Goal: Information Seeking & Learning: Learn about a topic

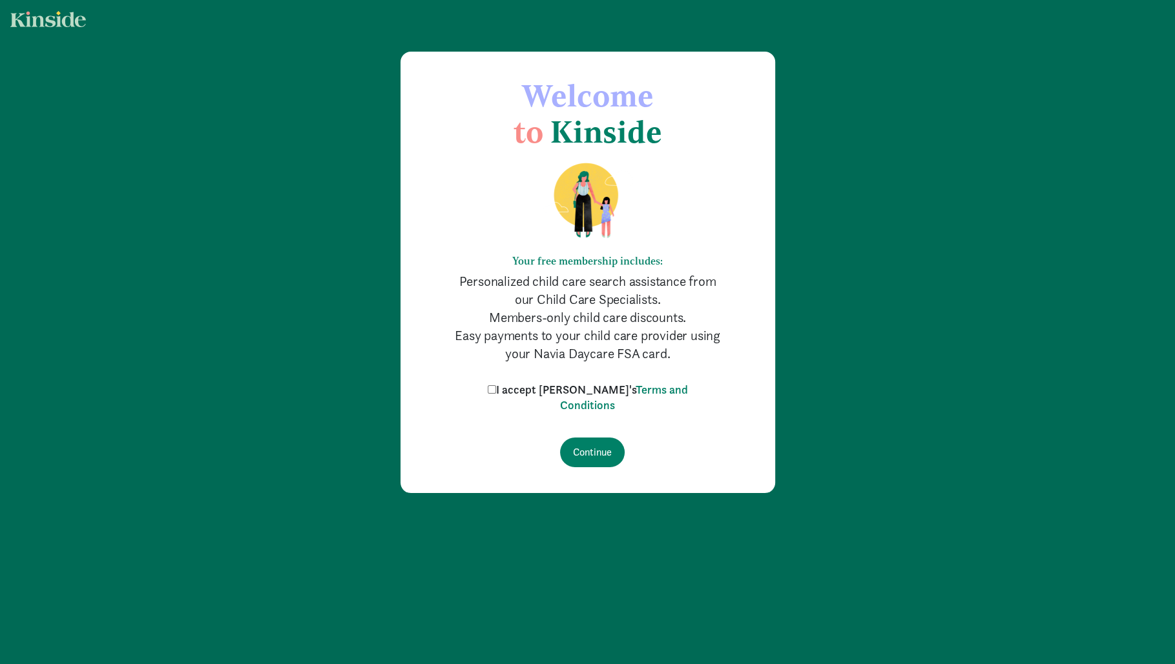
click at [496, 388] on input "I accept Kinside's Terms and Conditions" at bounding box center [492, 389] width 8 height 8
checkbox input "true"
click at [582, 451] on input "Continue" at bounding box center [592, 453] width 65 height 30
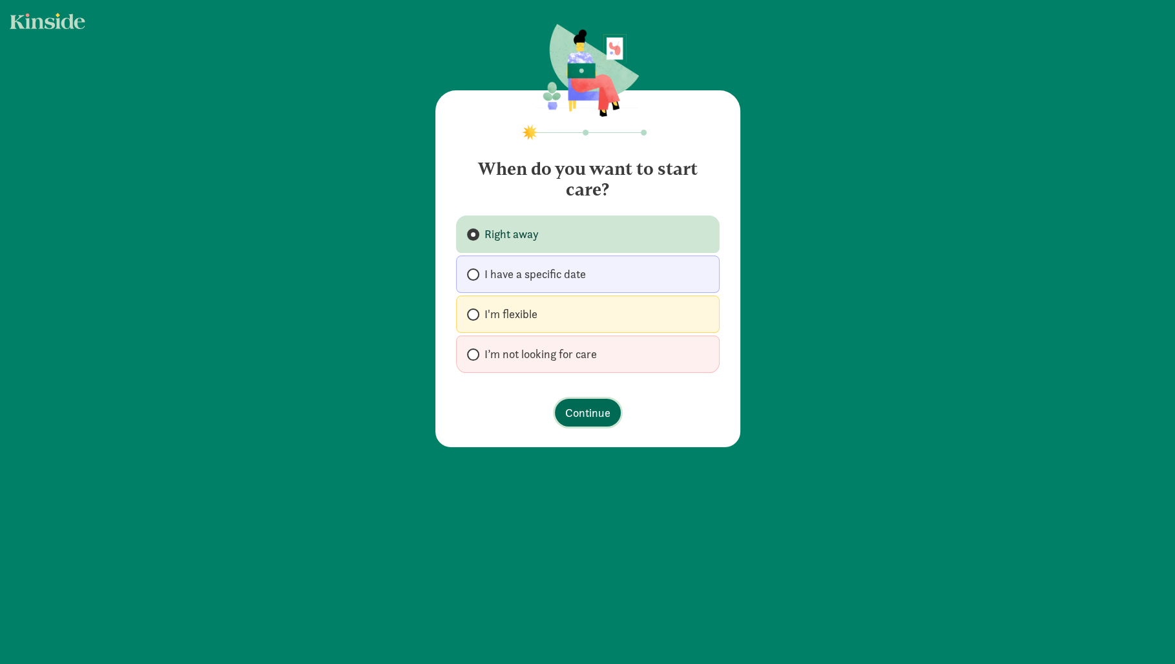
click at [573, 406] on span "Continue" at bounding box center [587, 412] width 45 height 17
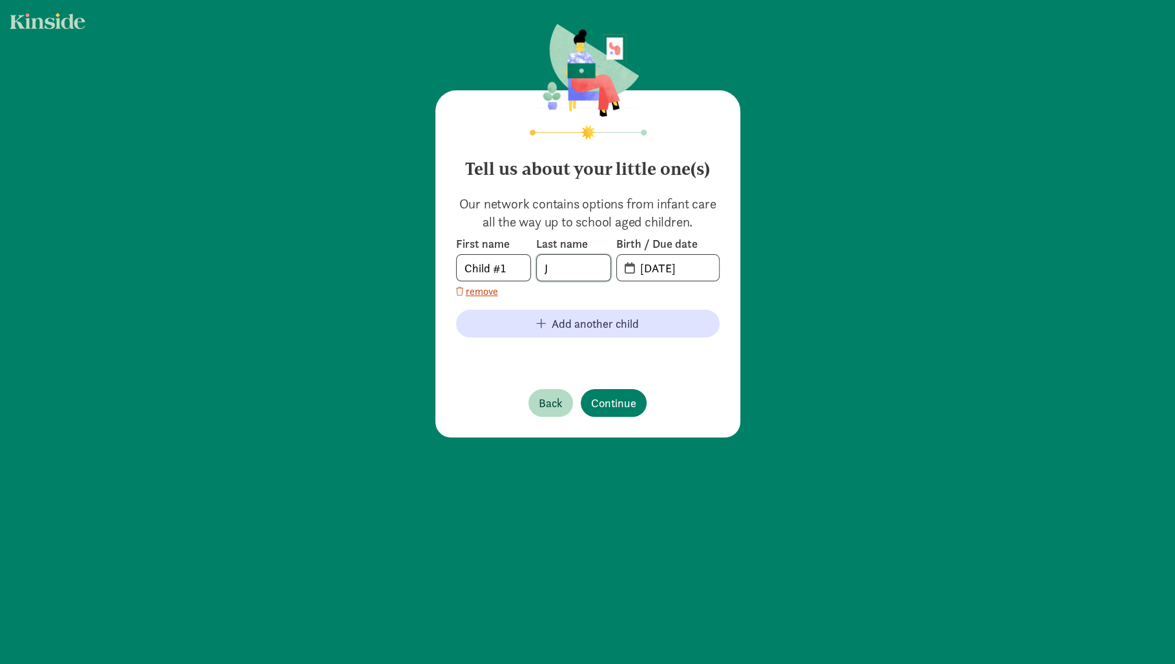
click at [569, 274] on input "J" at bounding box center [574, 268] width 74 height 26
click at [654, 270] on input "09-04-2025" at bounding box center [675, 268] width 87 height 26
click at [630, 274] on span "09-04-2025" at bounding box center [668, 268] width 102 height 26
click at [630, 273] on span "20-25-0904" at bounding box center [668, 268] width 102 height 26
click at [655, 269] on input "20-25-0904" at bounding box center [675, 268] width 87 height 26
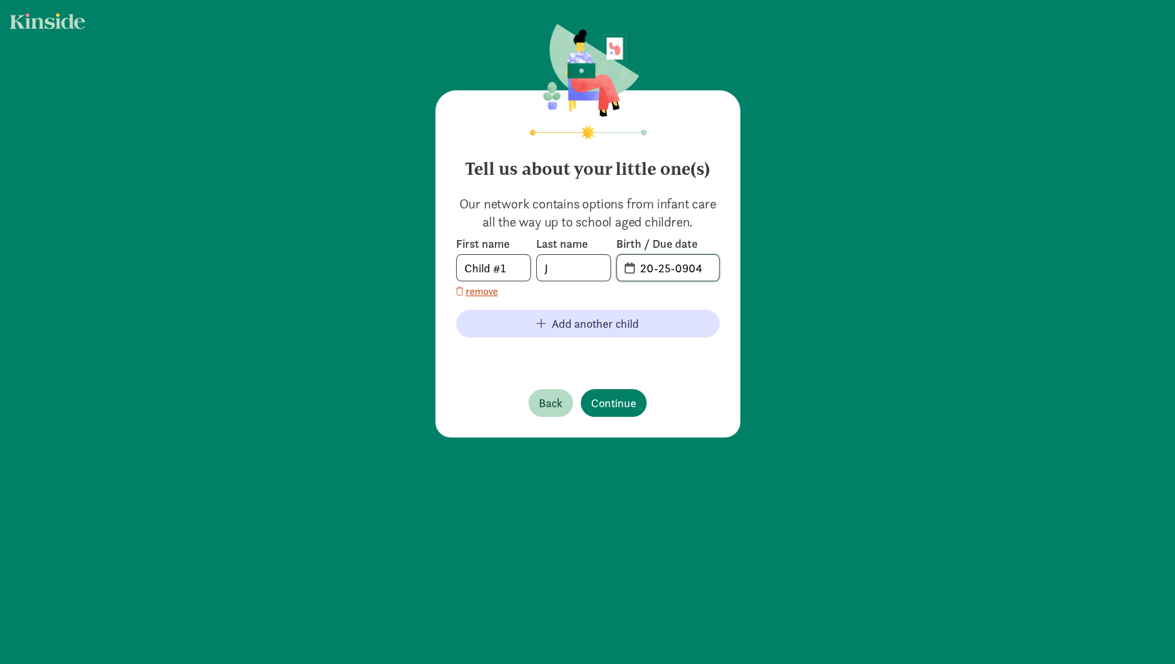
click at [655, 269] on input "20-25-0904" at bounding box center [675, 268] width 87 height 26
type input "08-09-2024"
click at [523, 272] on input "Child #1" at bounding box center [494, 268] width 74 height 26
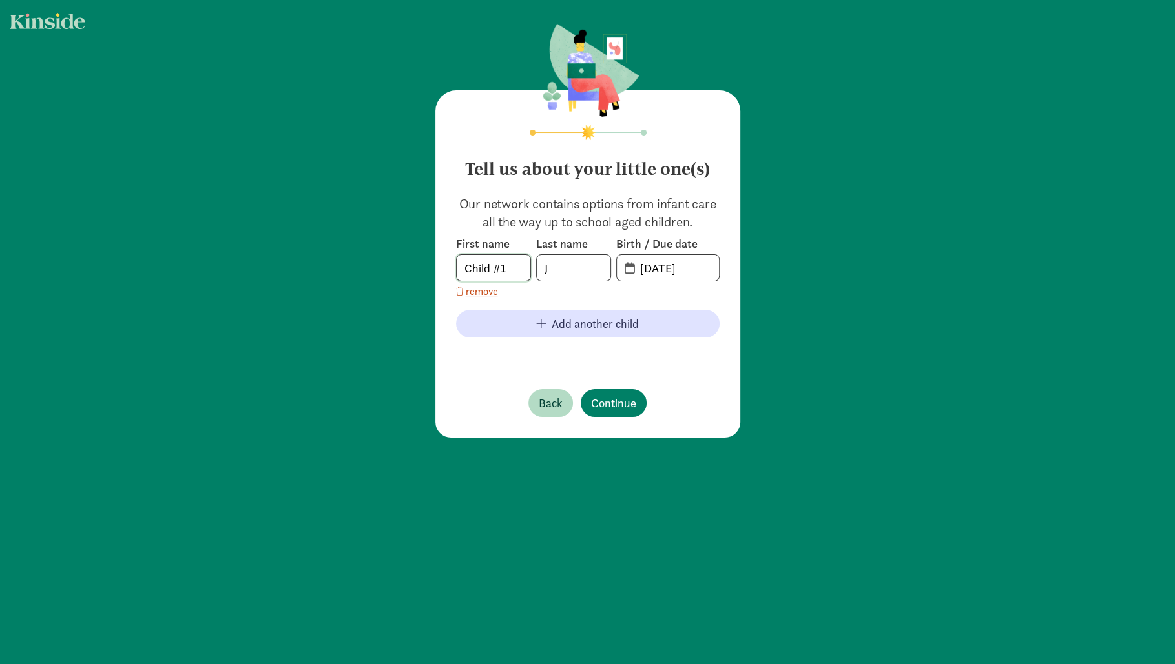
click at [523, 272] on input "Child #1" at bounding box center [494, 268] width 74 height 26
type input "Everly"
click at [582, 269] on input "J" at bounding box center [574, 268] width 74 height 26
type input "Jaeckel"
click at [606, 403] on span "Continue" at bounding box center [613, 403] width 45 height 17
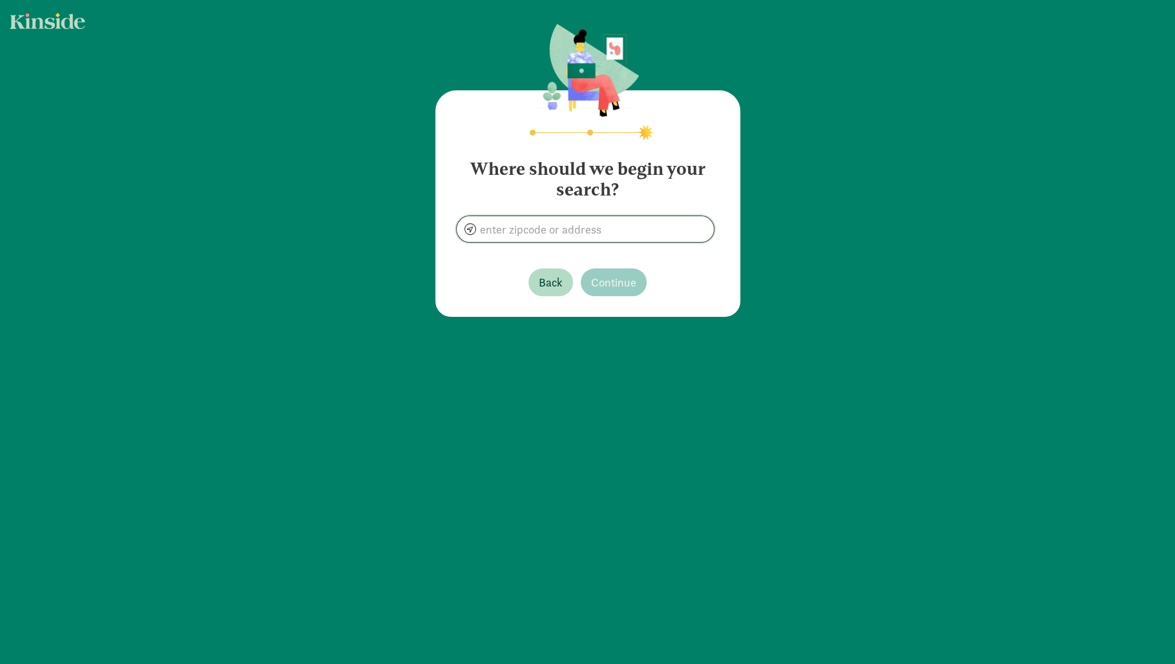
click at [497, 236] on input at bounding box center [585, 229] width 257 height 26
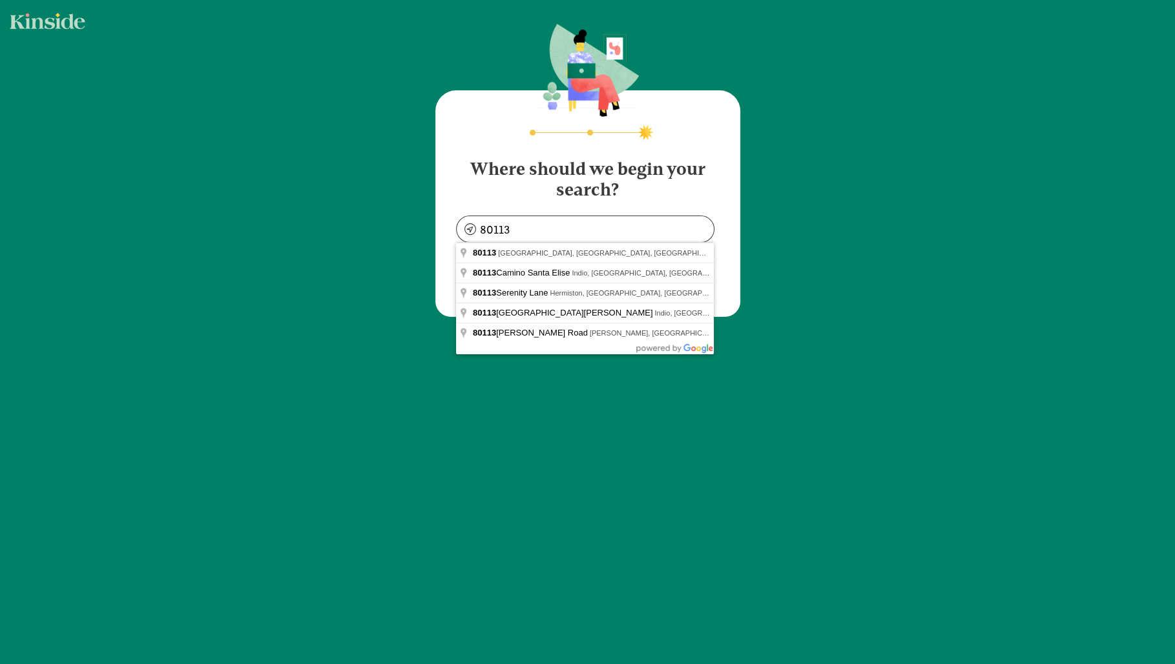
type input "Englewood, CO 80113, USA"
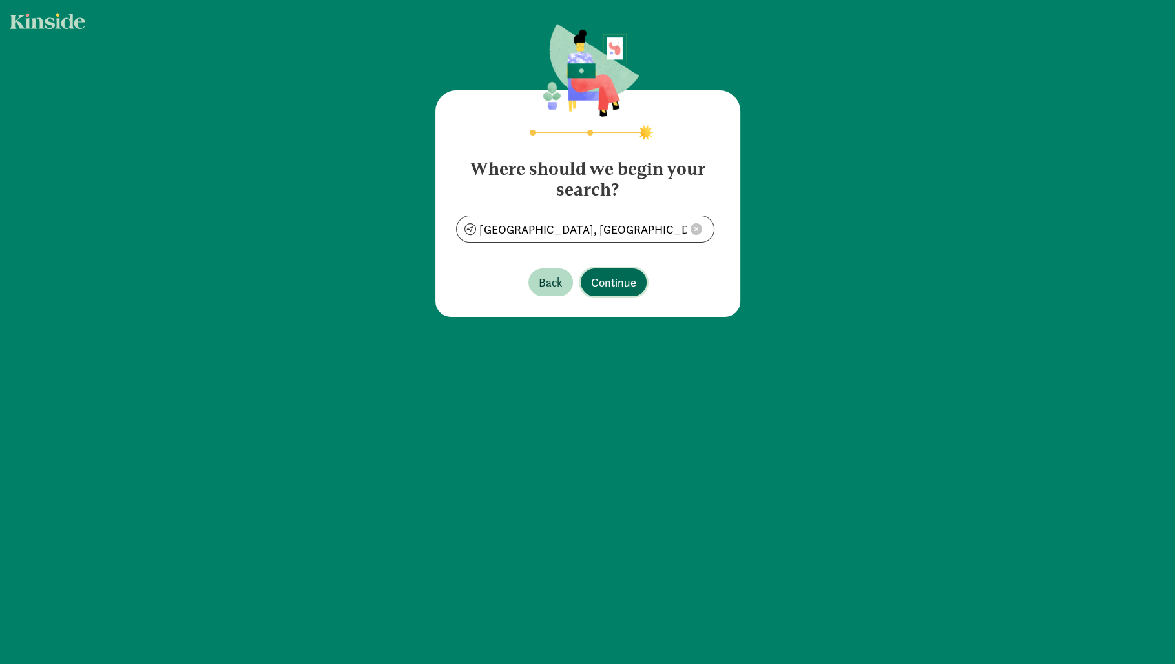
click at [608, 285] on span "Continue" at bounding box center [613, 282] width 45 height 17
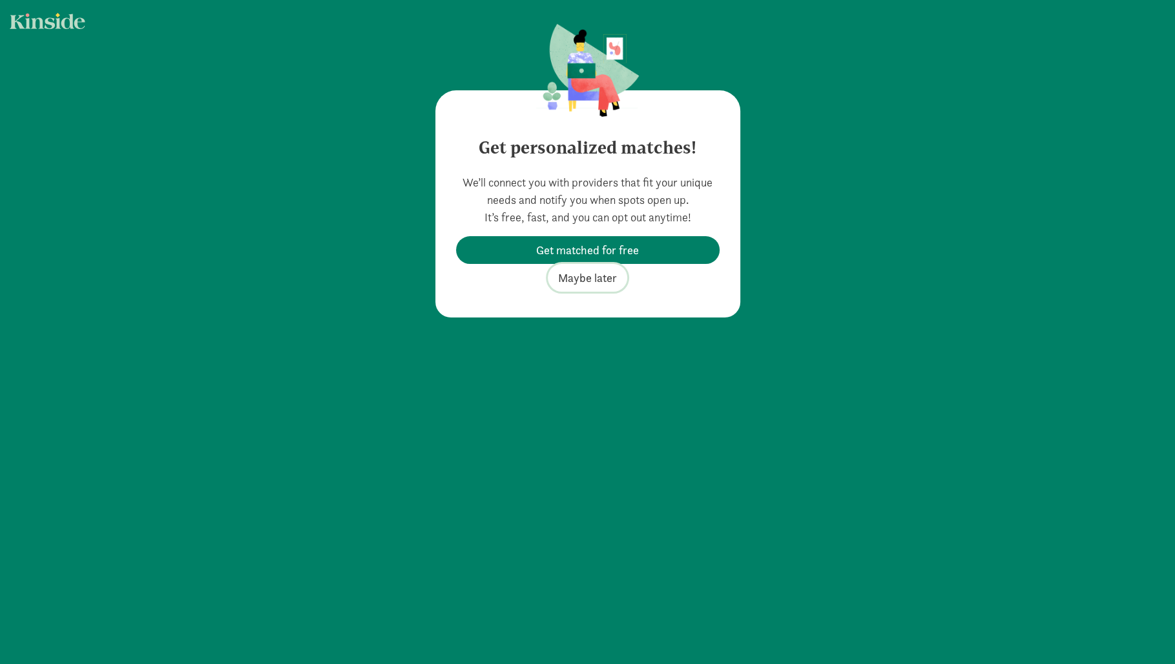
click at [587, 283] on span "Maybe later" at bounding box center [587, 277] width 59 height 17
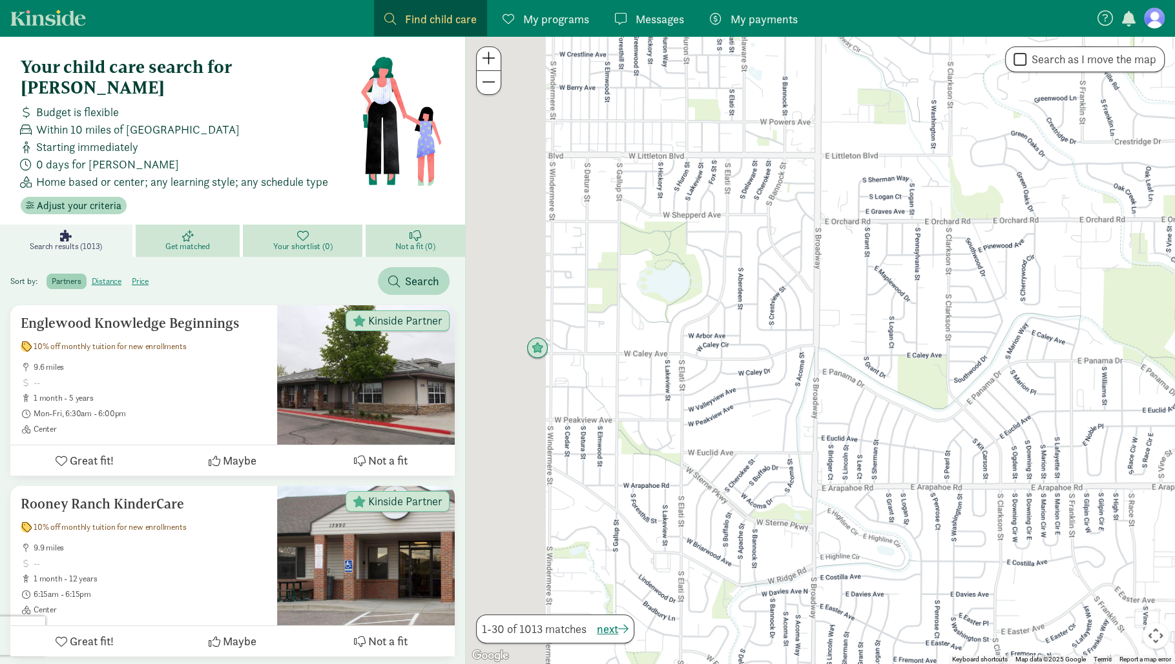
drag, startPoint x: 819, startPoint y: 329, endPoint x: 918, endPoint y: 356, distance: 102.3
click at [918, 356] on div at bounding box center [820, 350] width 709 height 628
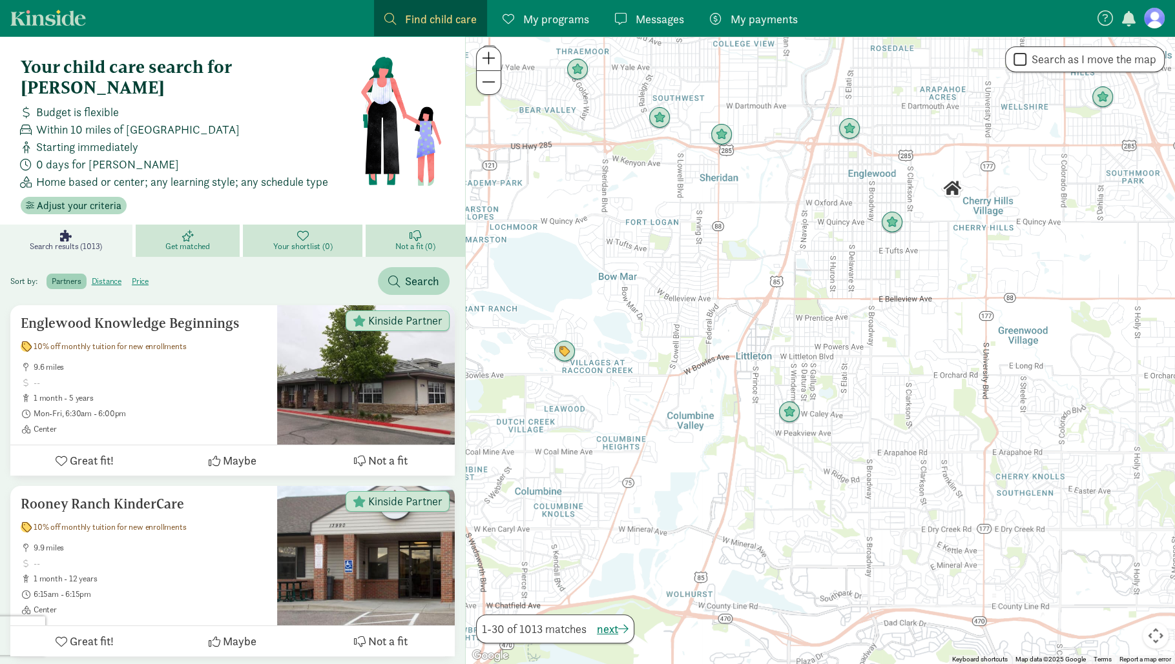
drag, startPoint x: 862, startPoint y: 386, endPoint x: 793, endPoint y: 464, distance: 104.3
click at [794, 466] on div at bounding box center [820, 350] width 709 height 628
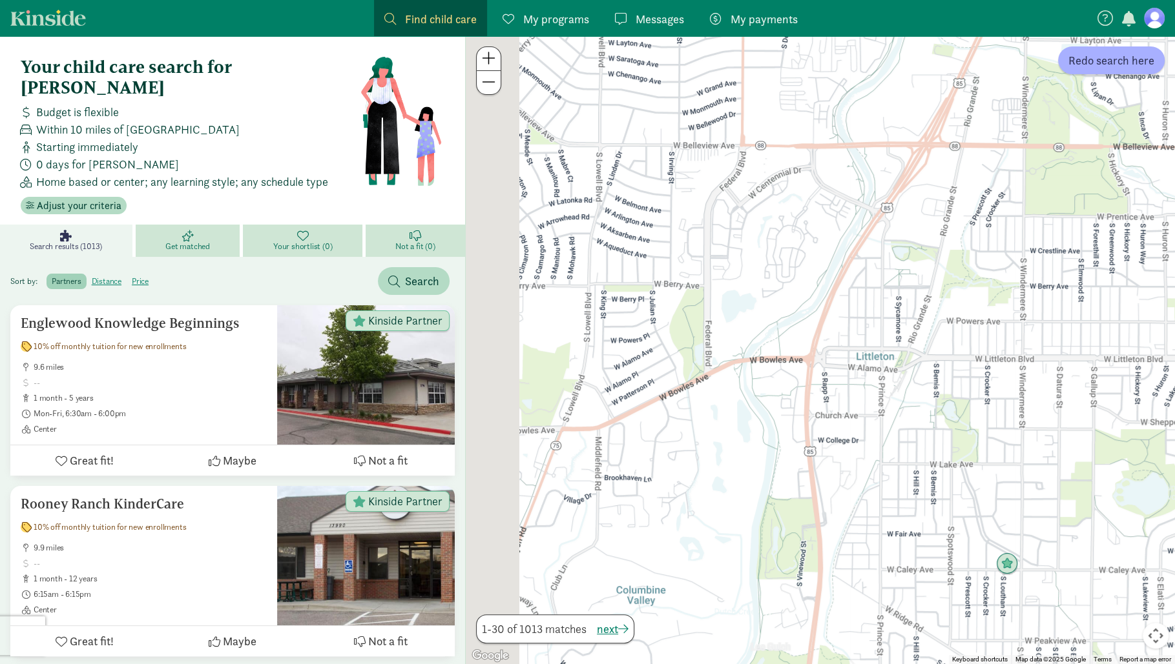
drag, startPoint x: 705, startPoint y: 401, endPoint x: 910, endPoint y: 398, distance: 204.7
click at [910, 398] on div at bounding box center [820, 350] width 709 height 628
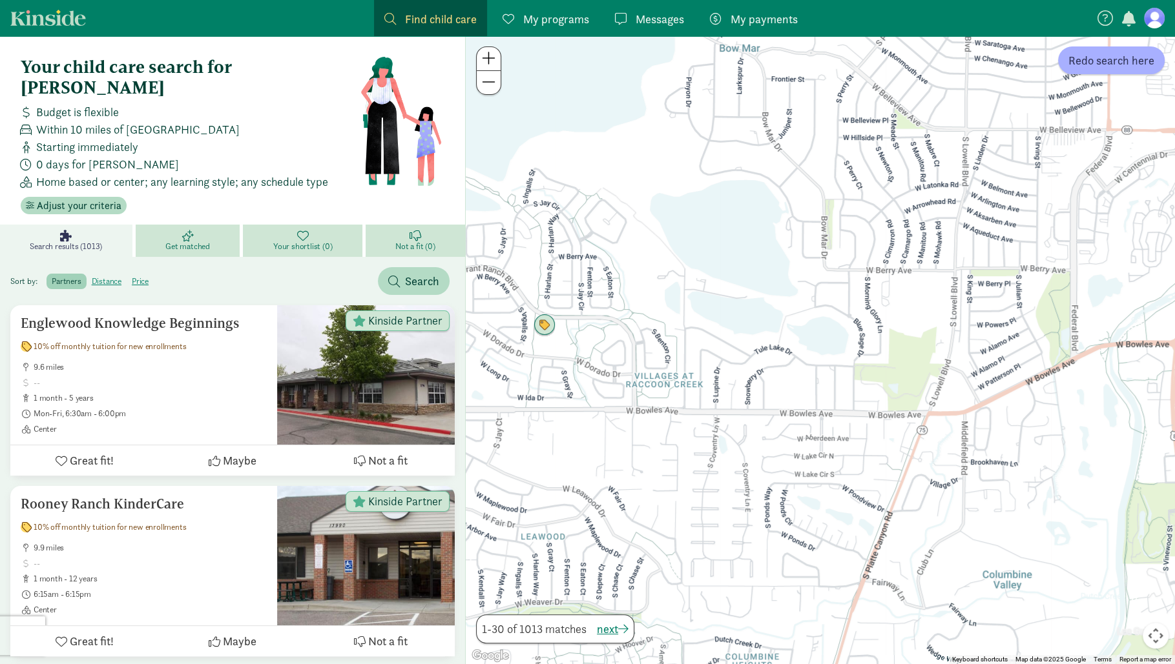
drag, startPoint x: 720, startPoint y: 435, endPoint x: 940, endPoint y: 421, distance: 220.6
click at [940, 421] on div at bounding box center [820, 350] width 709 height 628
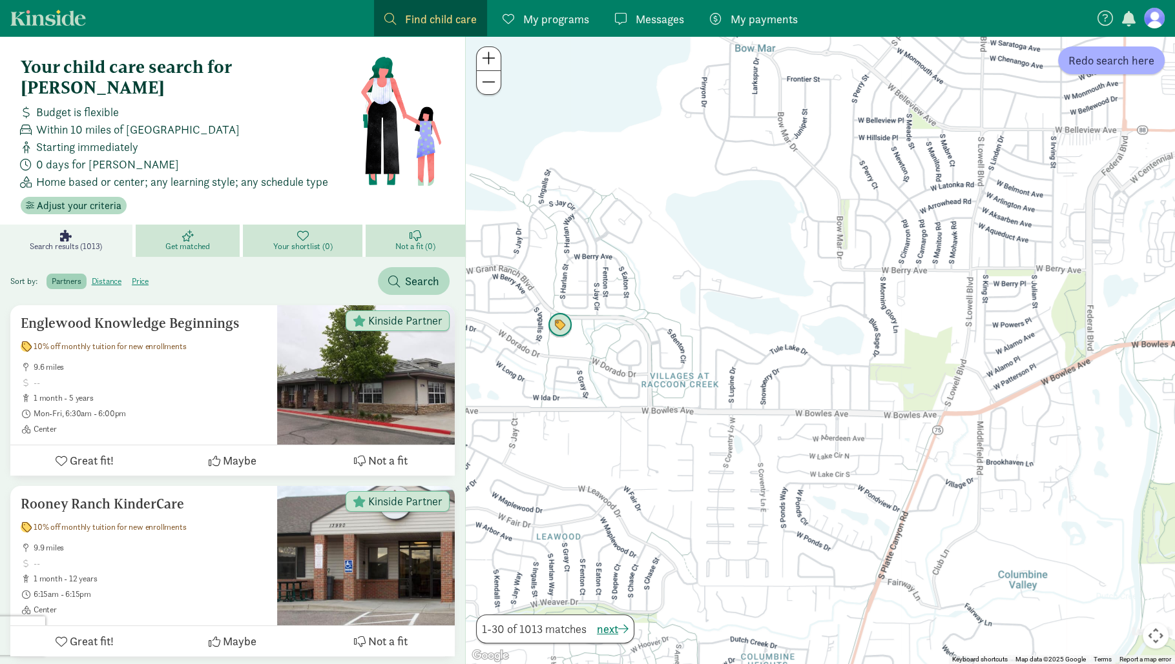
click at [564, 329] on img "Click to see details" at bounding box center [560, 325] width 25 height 25
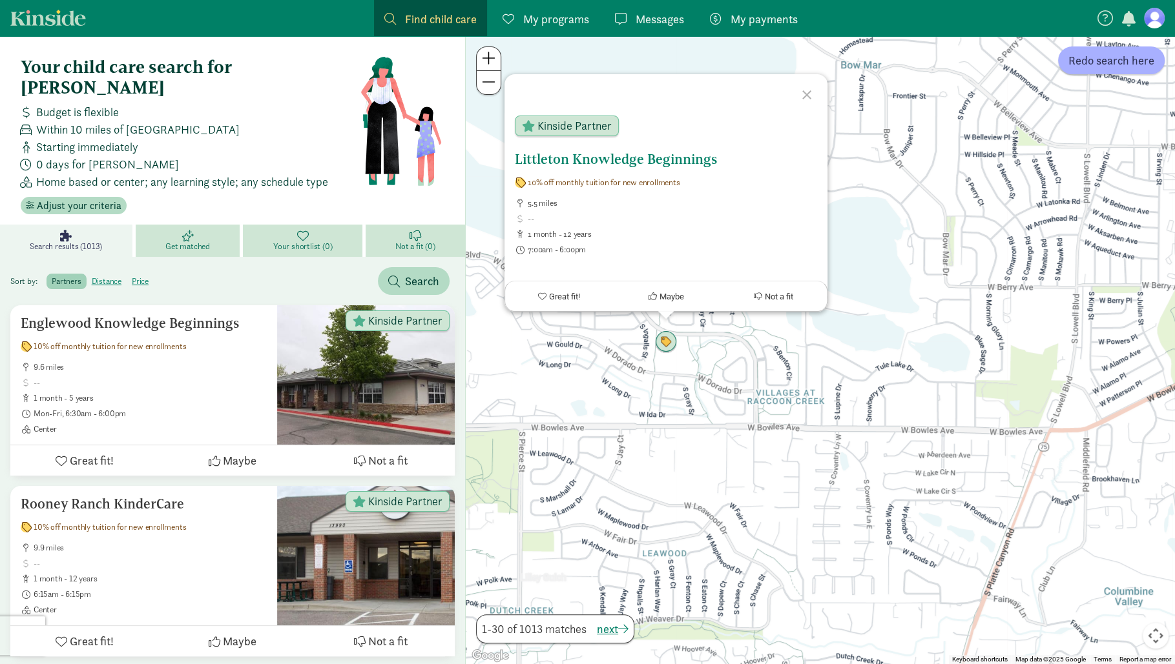
click at [603, 156] on h5 "Littleton Knowledge Beginnings" at bounding box center [666, 159] width 302 height 15
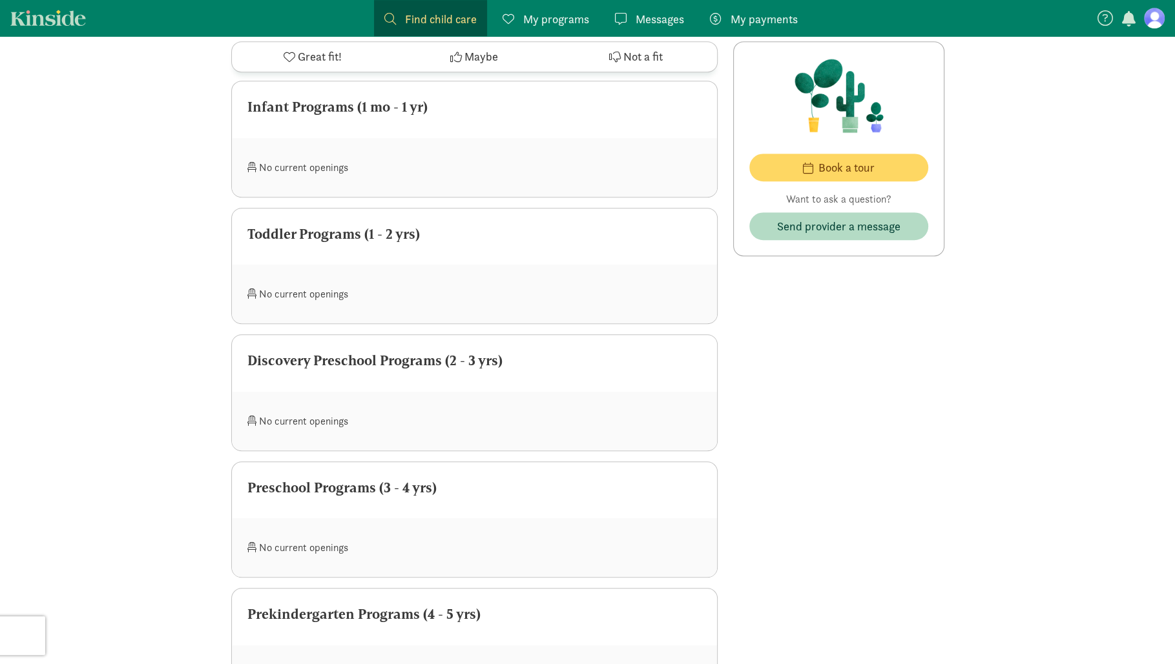
scroll to position [768, 0]
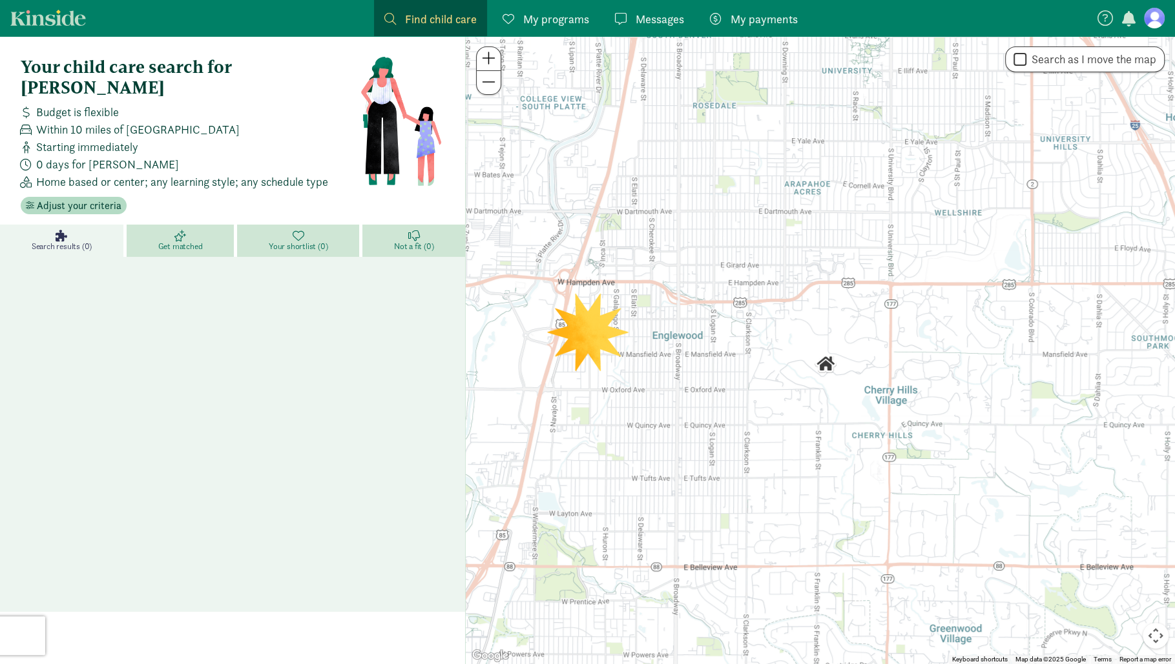
drag, startPoint x: 683, startPoint y: 387, endPoint x: 652, endPoint y: 258, distance: 132.3
click at [652, 260] on div at bounding box center [820, 350] width 709 height 628
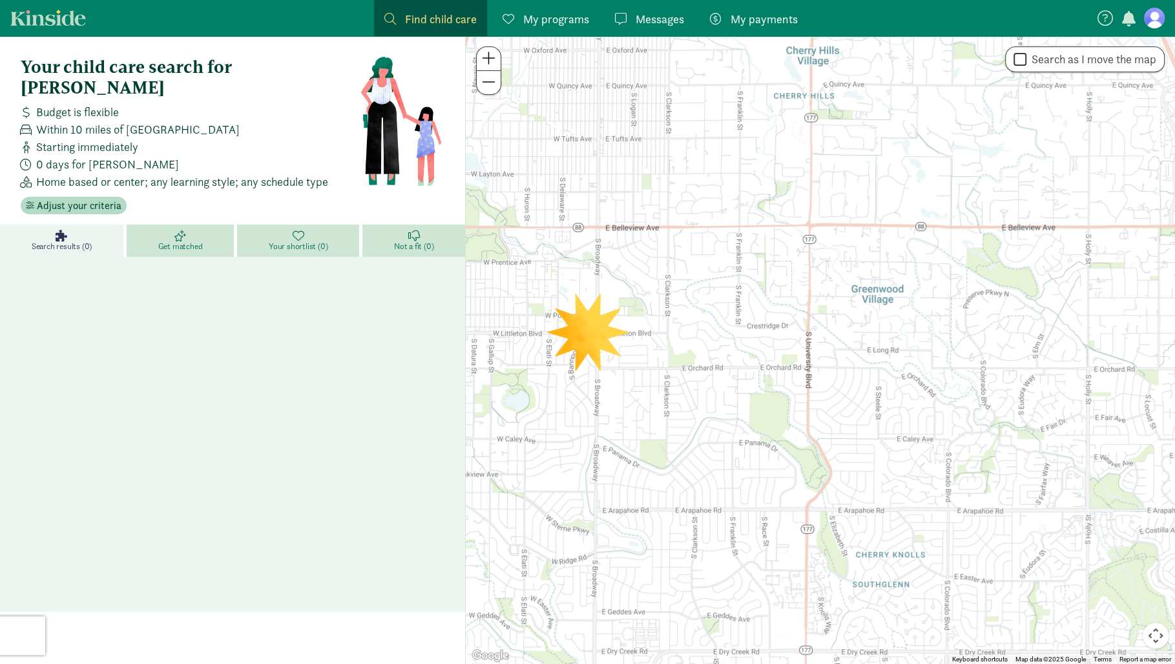
click at [659, 264] on div at bounding box center [820, 350] width 709 height 628
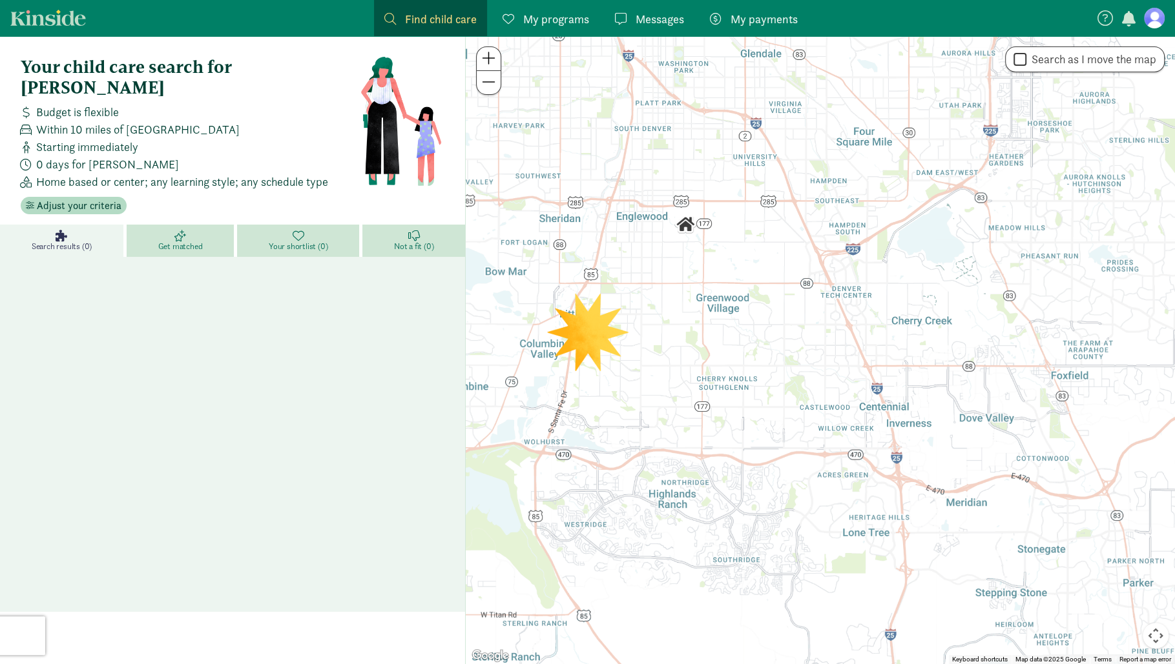
drag, startPoint x: 659, startPoint y: 264, endPoint x: 661, endPoint y: 335, distance: 71.0
click at [661, 336] on div at bounding box center [820, 350] width 709 height 628
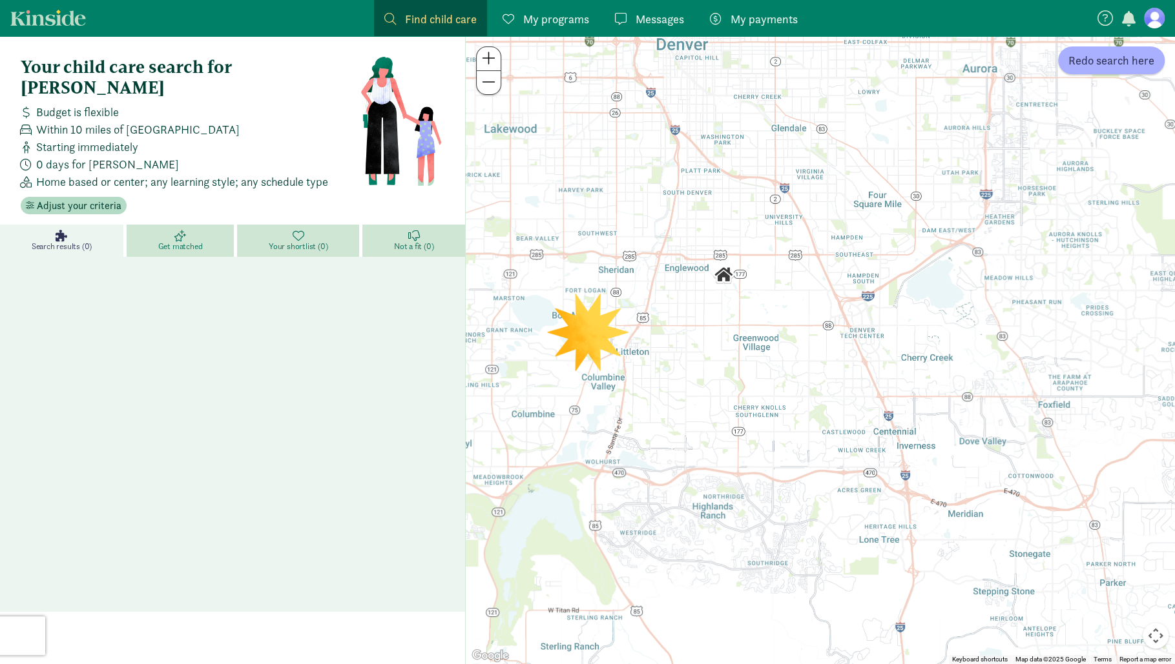
drag, startPoint x: 731, startPoint y: 352, endPoint x: 751, endPoint y: 351, distance: 20.1
click at [751, 351] on div at bounding box center [820, 350] width 709 height 628
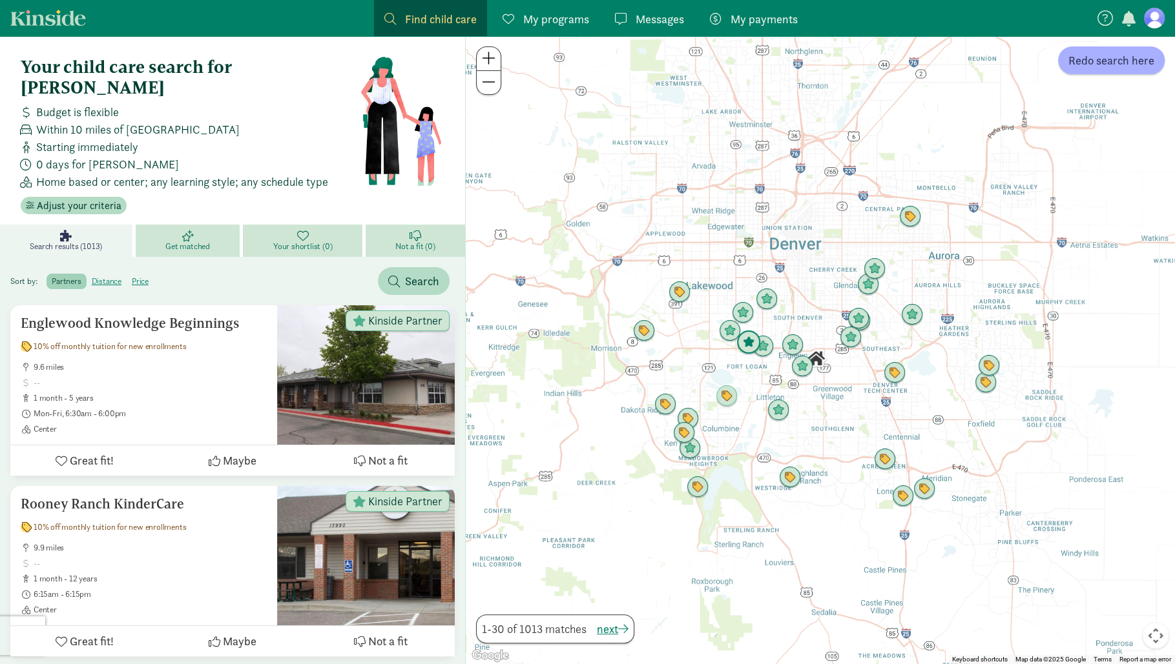
drag, startPoint x: 744, startPoint y: 340, endPoint x: 741, endPoint y: 346, distance: 6.6
click at [741, 345] on div at bounding box center [820, 350] width 709 height 628
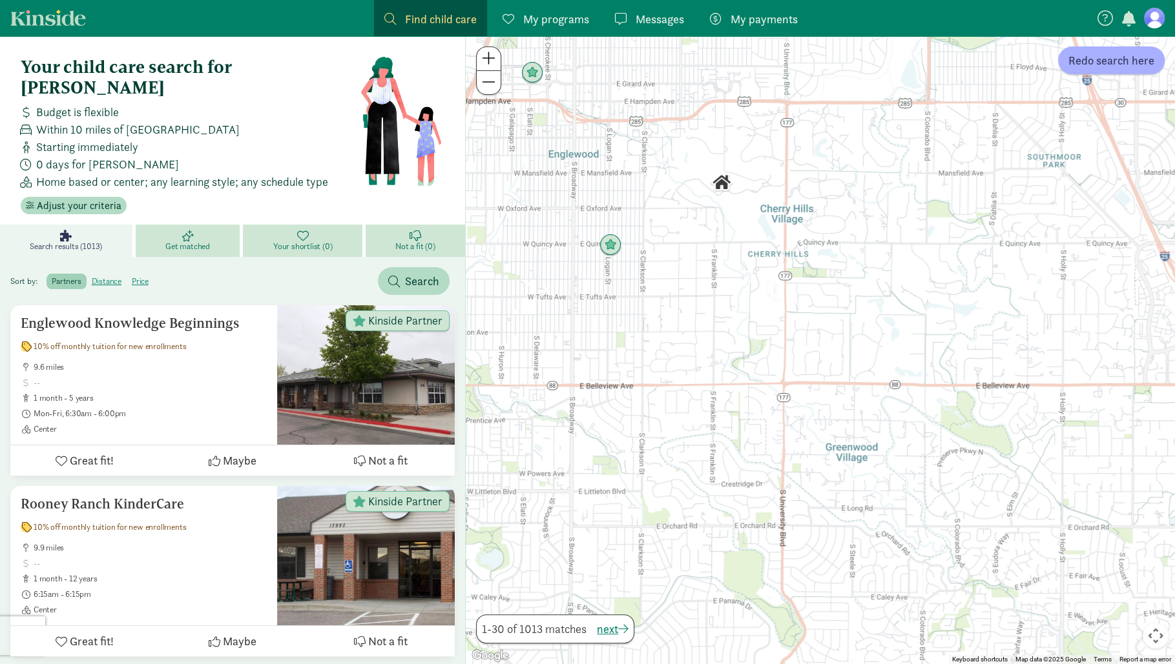
drag, startPoint x: 635, startPoint y: 295, endPoint x: 776, endPoint y: 296, distance: 140.8
click at [776, 296] on div at bounding box center [820, 350] width 709 height 628
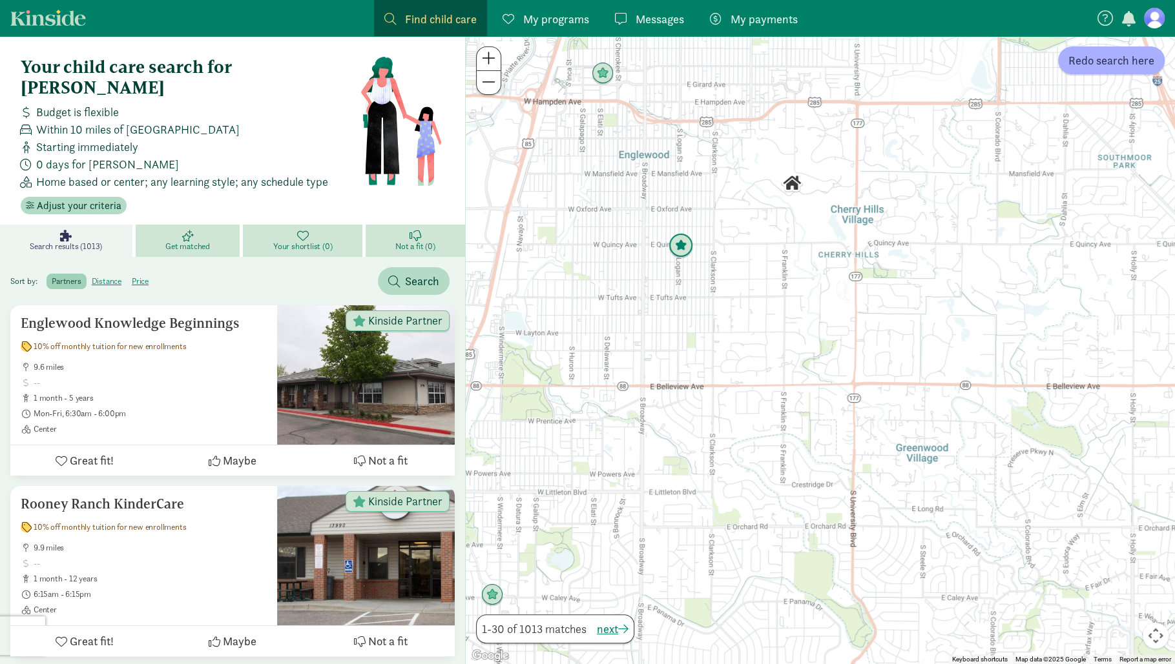
click at [686, 252] on img "Click to see details" at bounding box center [680, 246] width 25 height 25
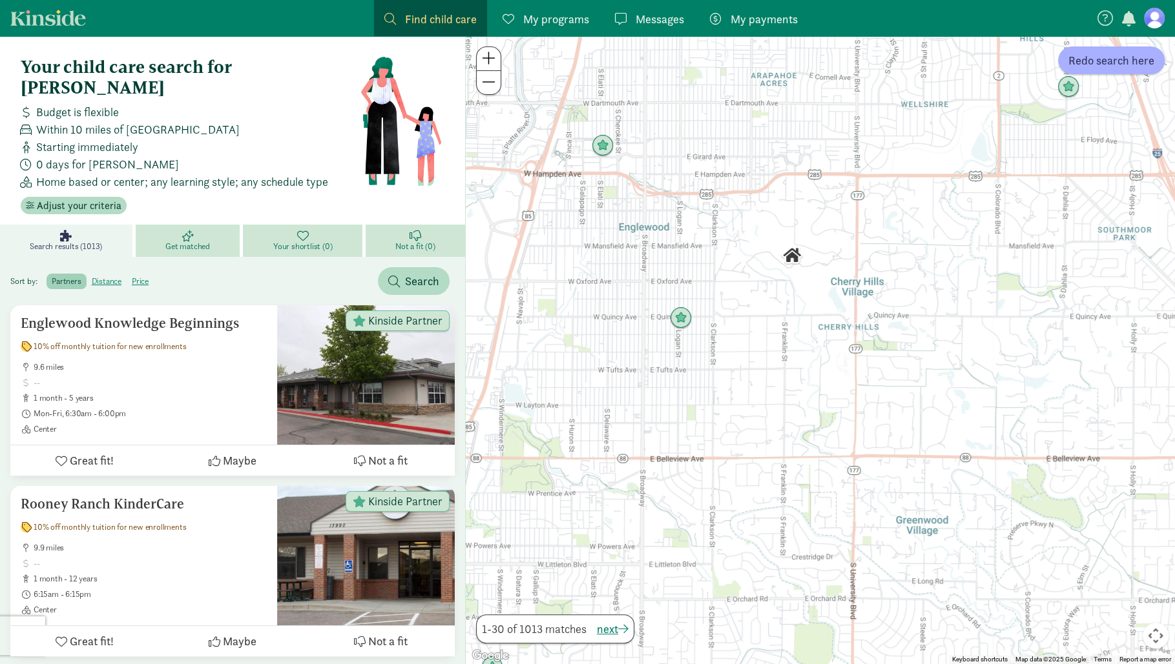
drag, startPoint x: 681, startPoint y: 369, endPoint x: 694, endPoint y: 305, distance: 65.9
click at [693, 305] on div at bounding box center [820, 350] width 709 height 628
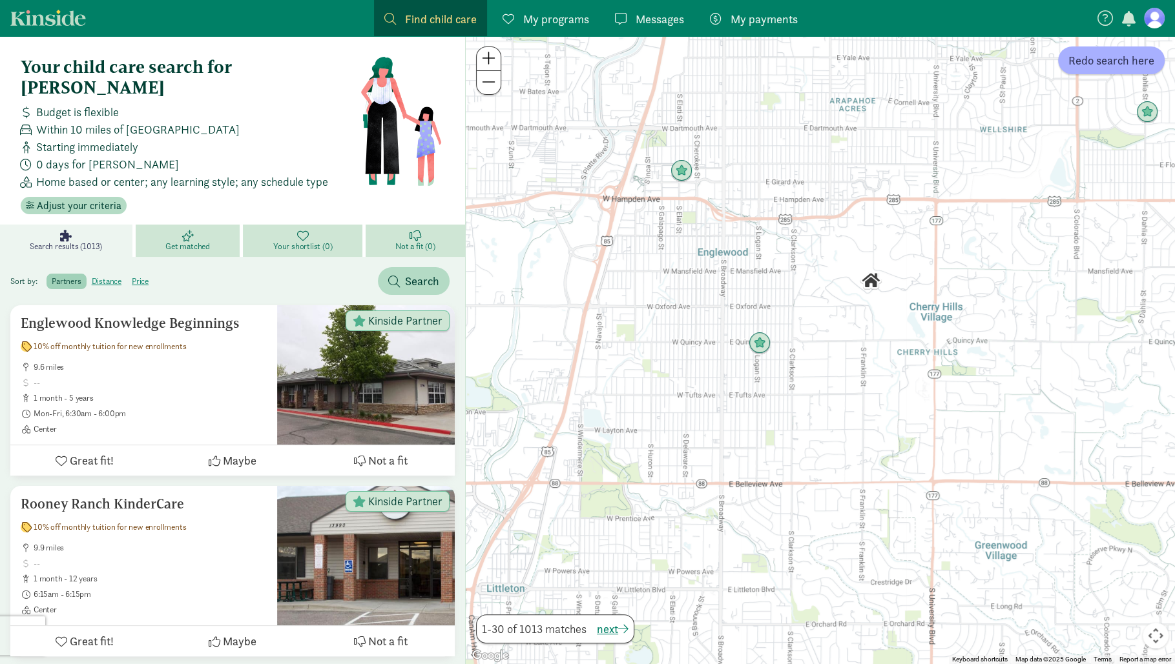
drag, startPoint x: 684, startPoint y: 219, endPoint x: 746, endPoint y: 317, distance: 116.1
click at [746, 317] on div at bounding box center [820, 350] width 709 height 628
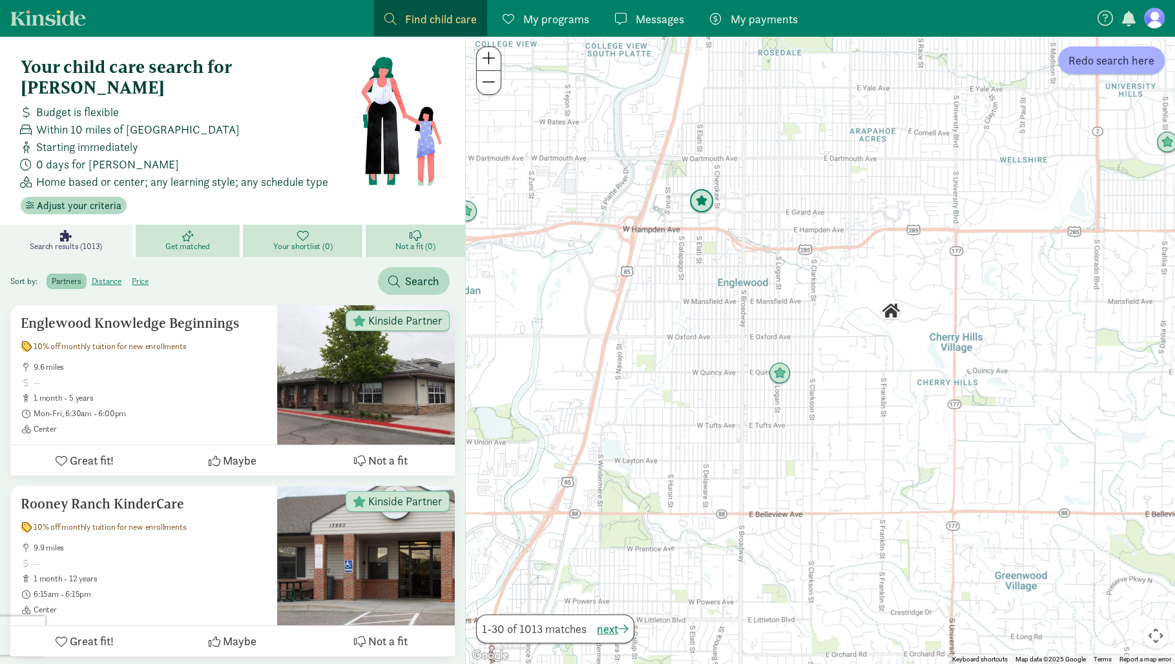
click at [708, 203] on img "Click to see details" at bounding box center [701, 201] width 25 height 25
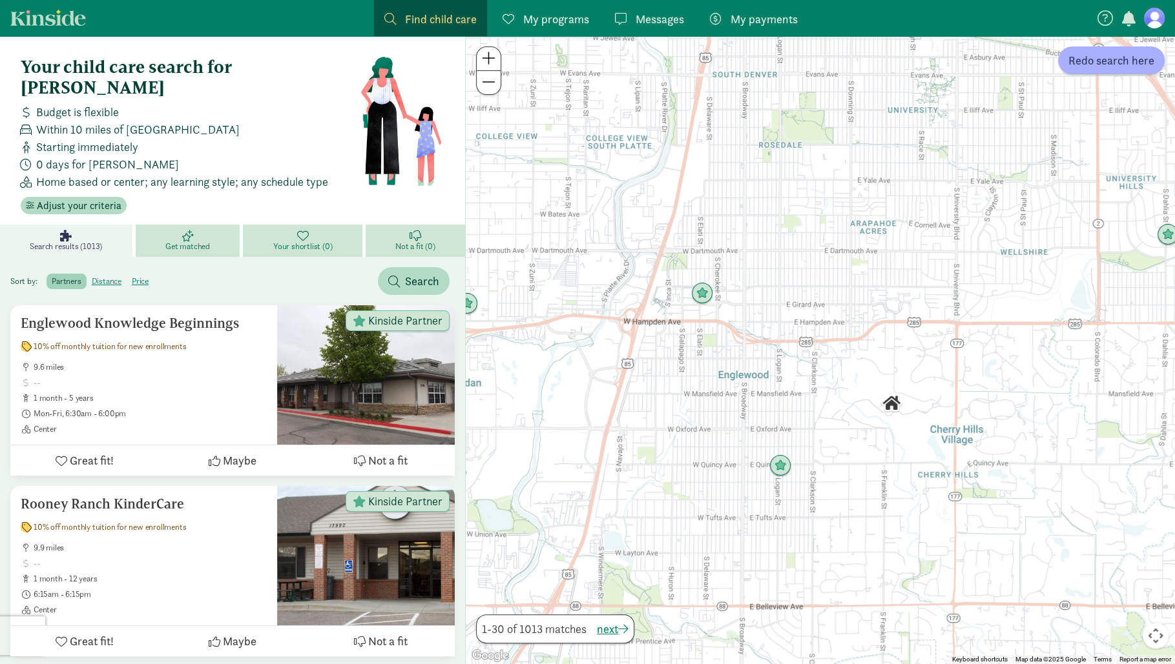
drag, startPoint x: 681, startPoint y: 360, endPoint x: 681, endPoint y: 331, distance: 29.7
click at [681, 331] on div "To navigate, press the arrow keys." at bounding box center [820, 350] width 709 height 628
click at [704, 295] on img "Click to see details" at bounding box center [702, 293] width 25 height 25
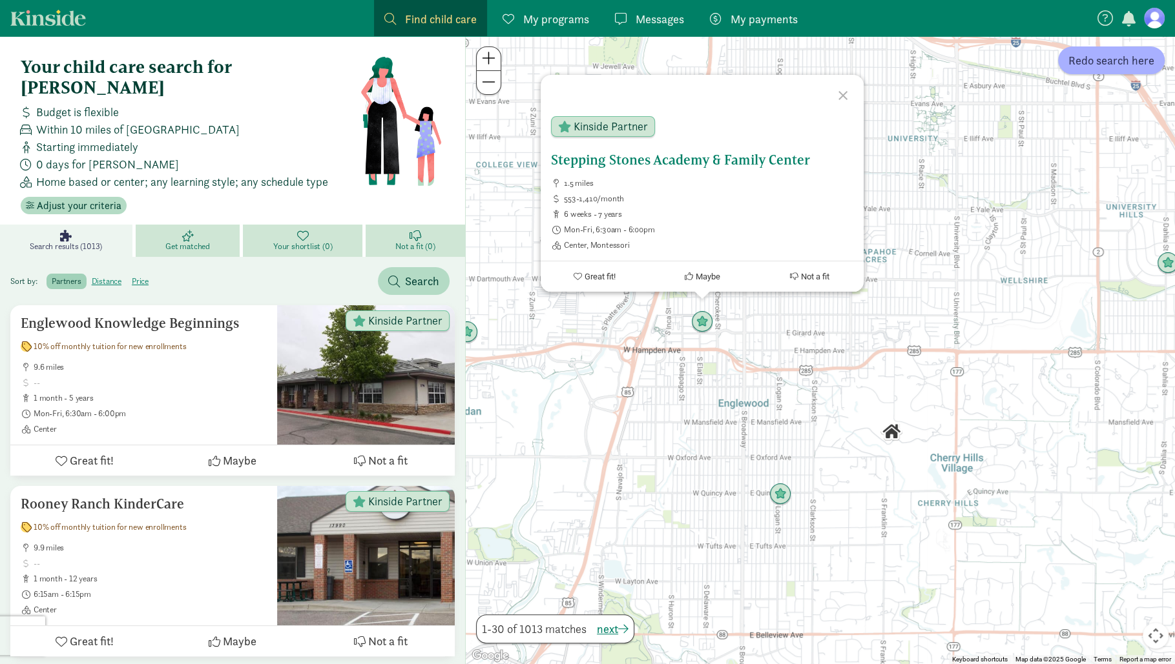
click at [657, 167] on h5 "Stepping Stones Academy & Family Center" at bounding box center [702, 159] width 302 height 15
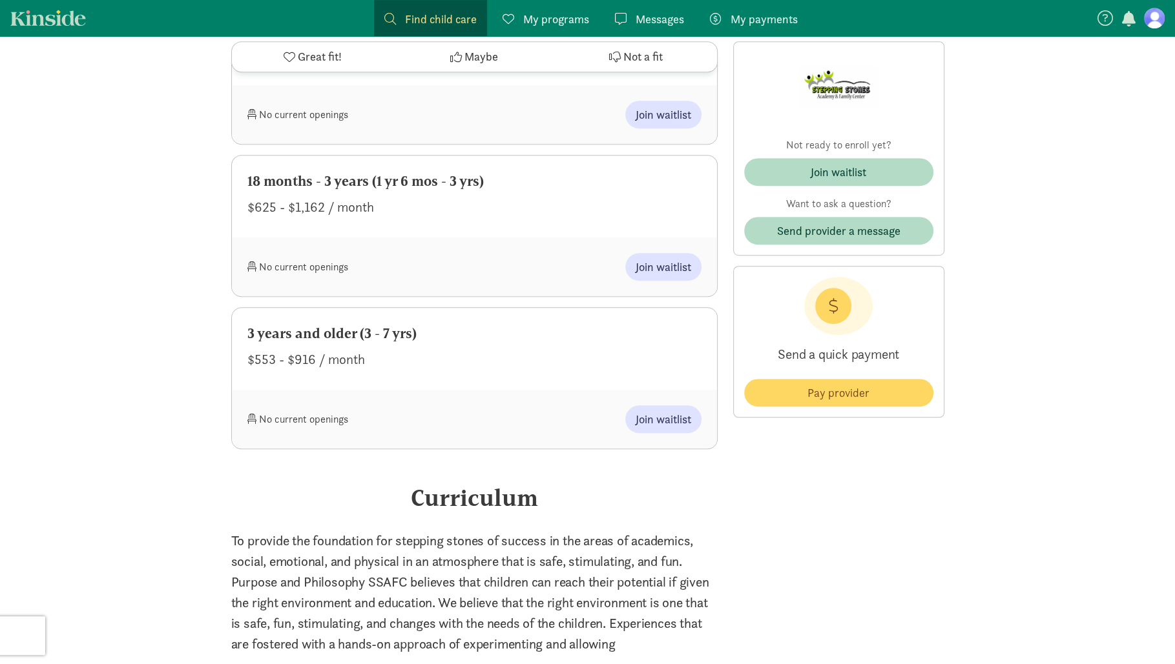
scroll to position [738, 0]
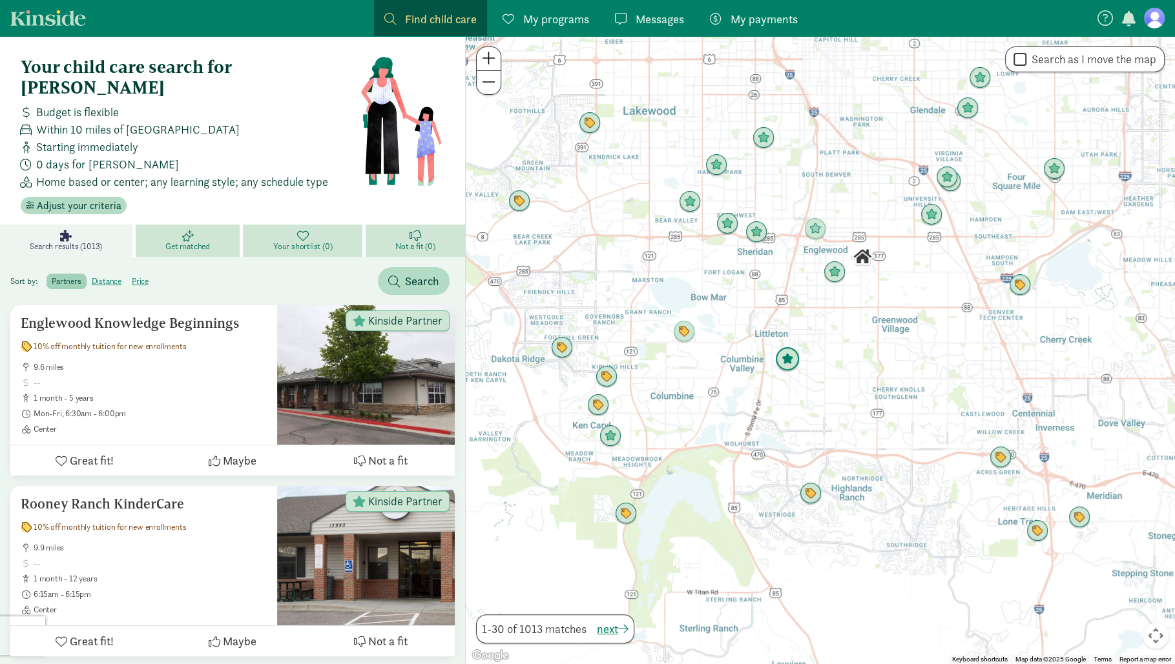
click at [786, 364] on img "Click to see details" at bounding box center [787, 359] width 25 height 25
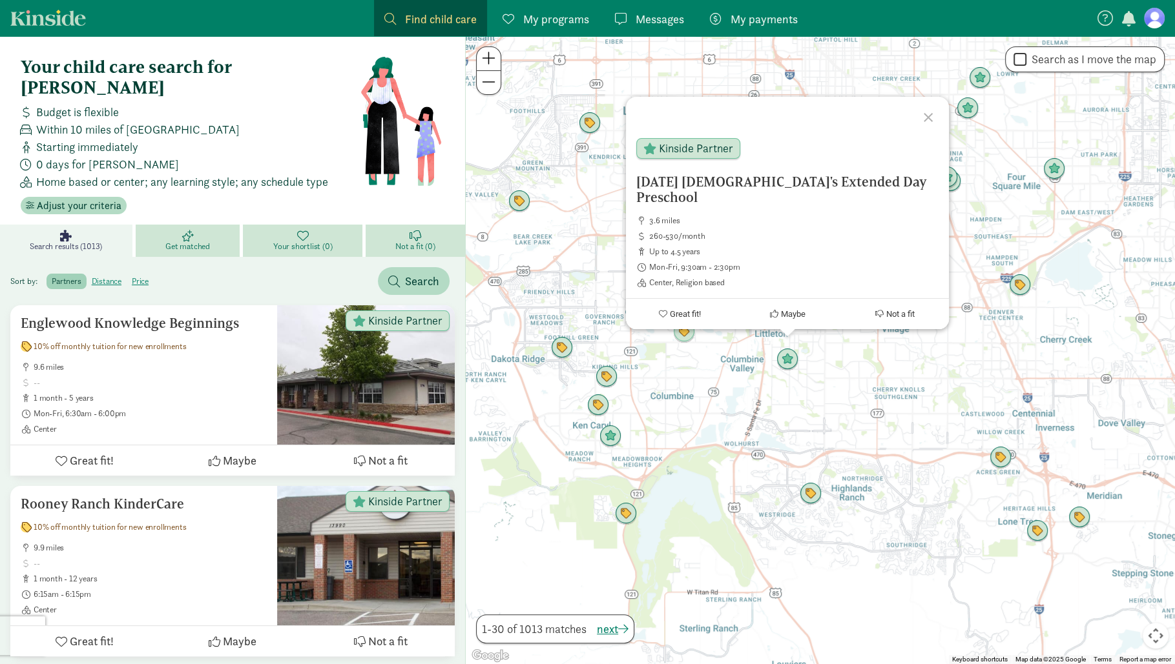
click at [773, 393] on div "[DATE] [DEMOGRAPHIC_DATA]'s Extended Day Preschool 3.6 miles 260-530/month up t…" at bounding box center [820, 350] width 709 height 628
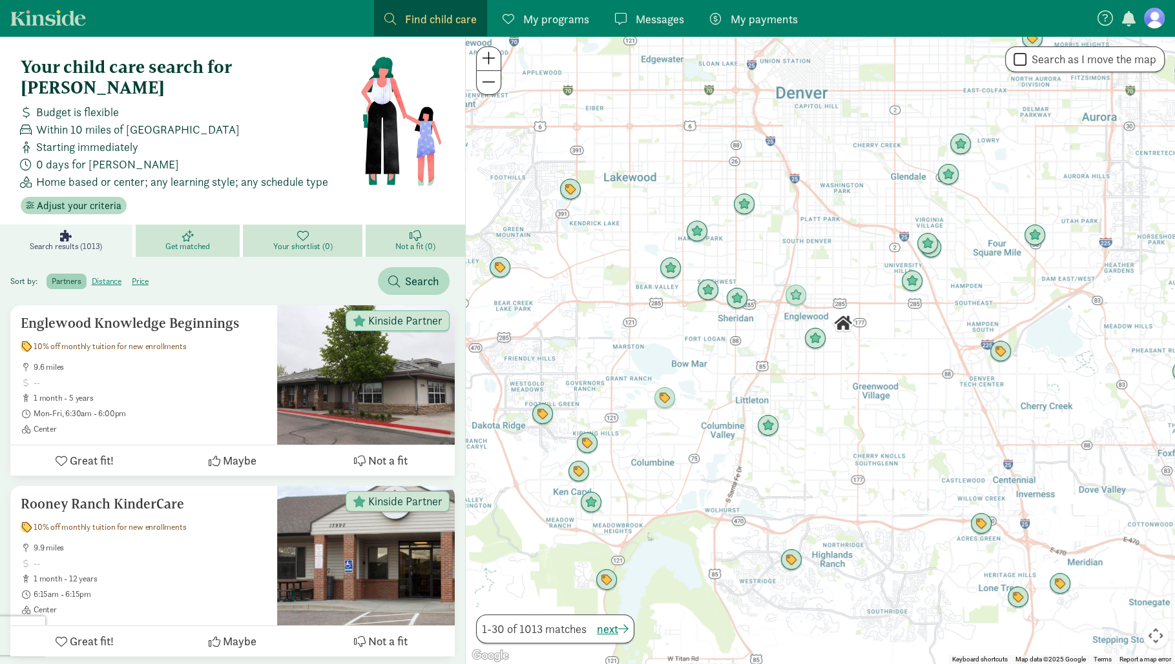
drag, startPoint x: 743, startPoint y: 364, endPoint x: 720, endPoint y: 436, distance: 75.3
click at [720, 436] on div at bounding box center [820, 350] width 709 height 628
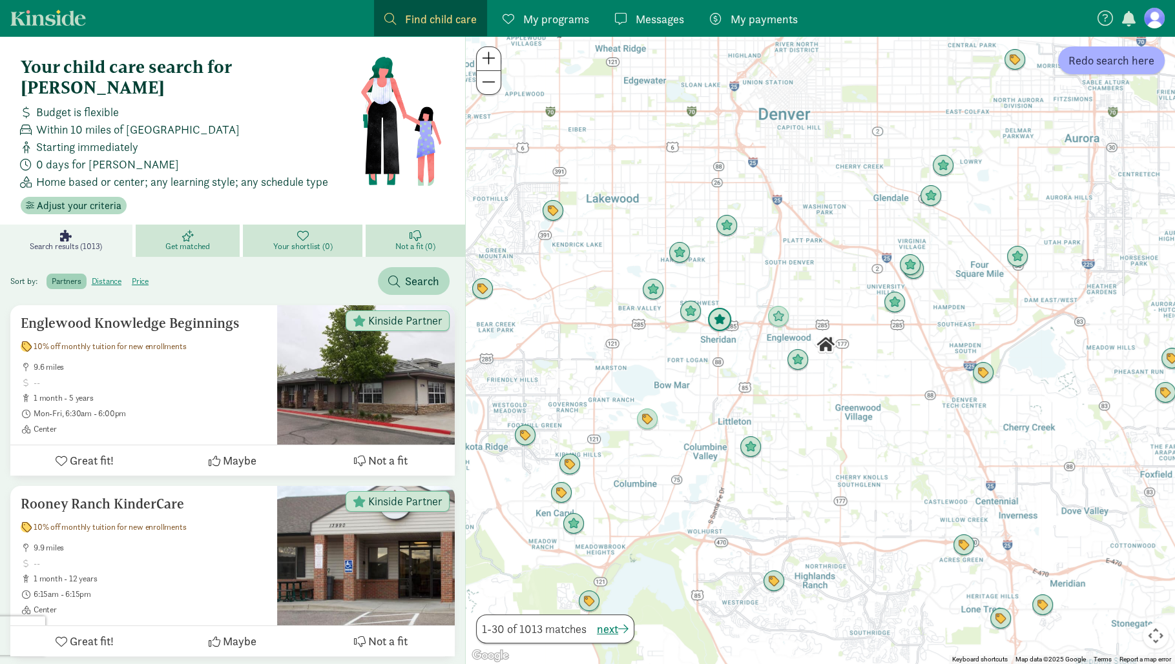
click at [723, 325] on img "Click to see details" at bounding box center [719, 320] width 25 height 25
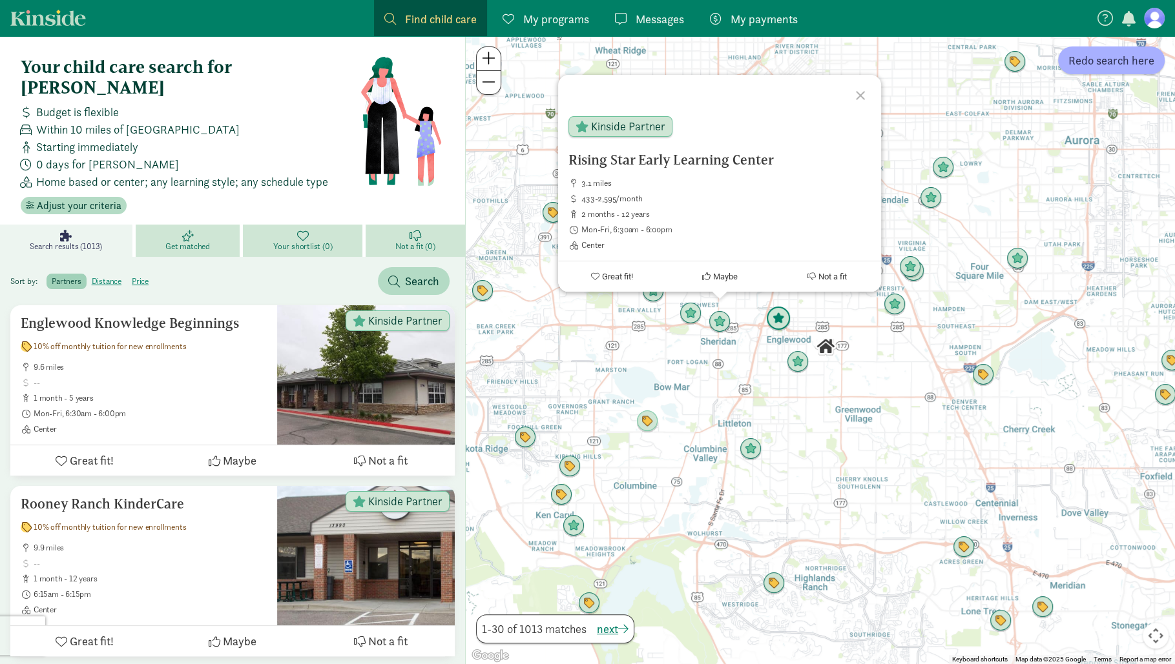
click at [783, 322] on img "Click to see details" at bounding box center [778, 319] width 25 height 25
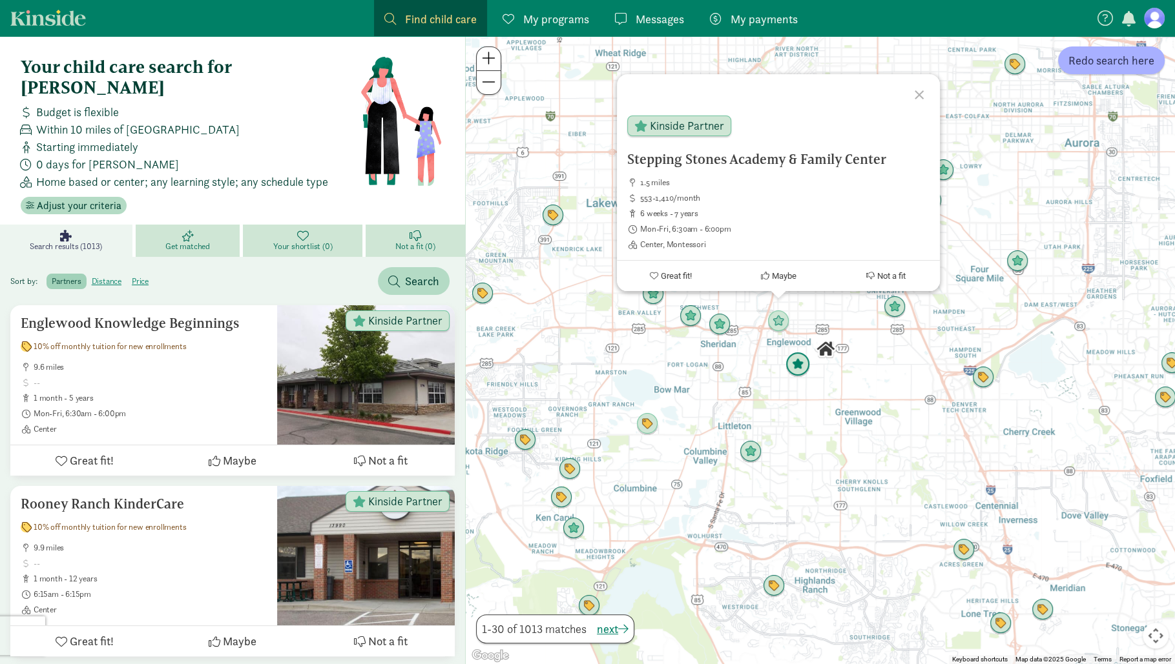
click at [803, 361] on img "Click to see details" at bounding box center [797, 365] width 25 height 25
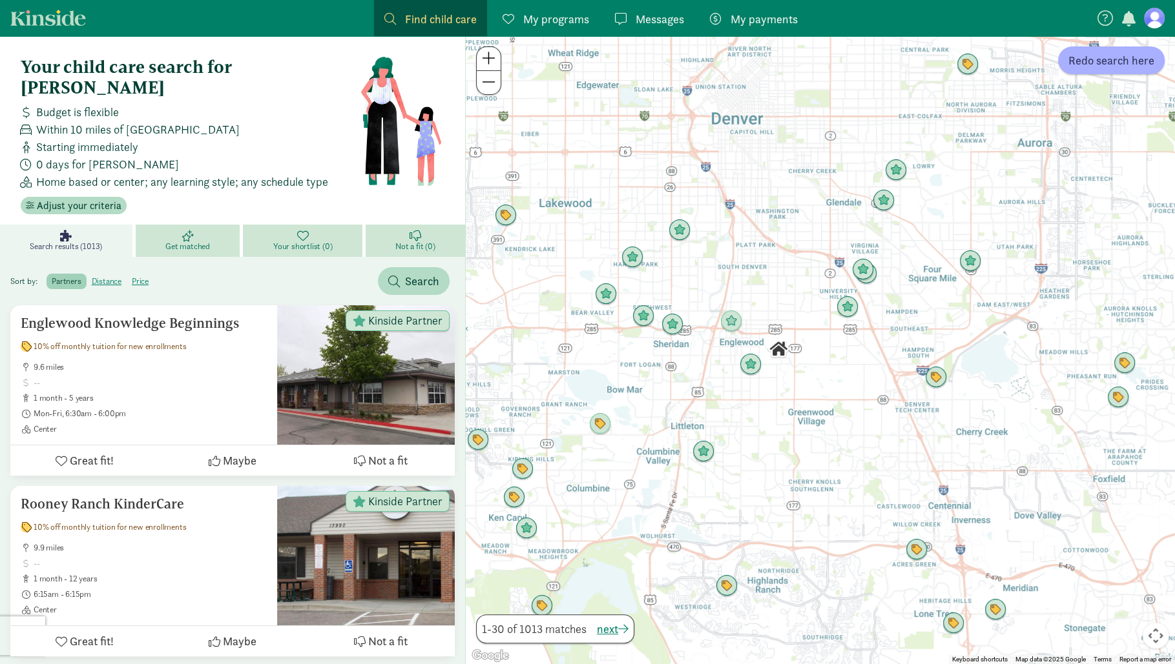
drag, startPoint x: 797, startPoint y: 404, endPoint x: 706, endPoint y: 404, distance: 91.0
click at [706, 404] on div "To navigate, press the arrow keys." at bounding box center [820, 350] width 709 height 628
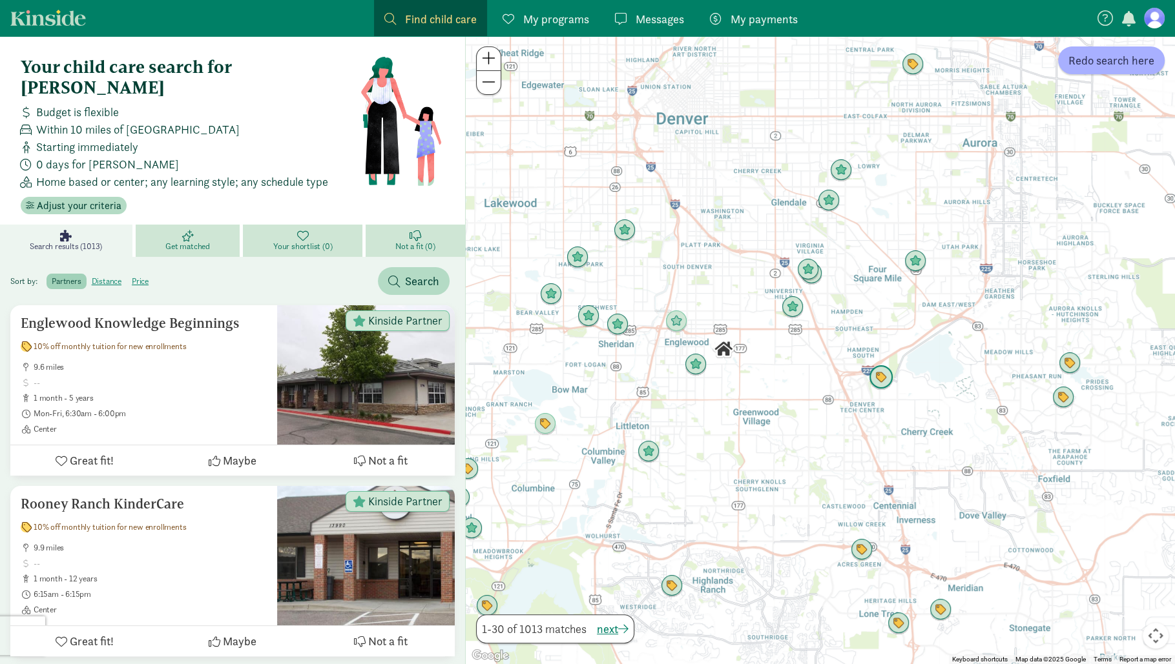
click at [877, 375] on img "Click to see details" at bounding box center [880, 377] width 25 height 25
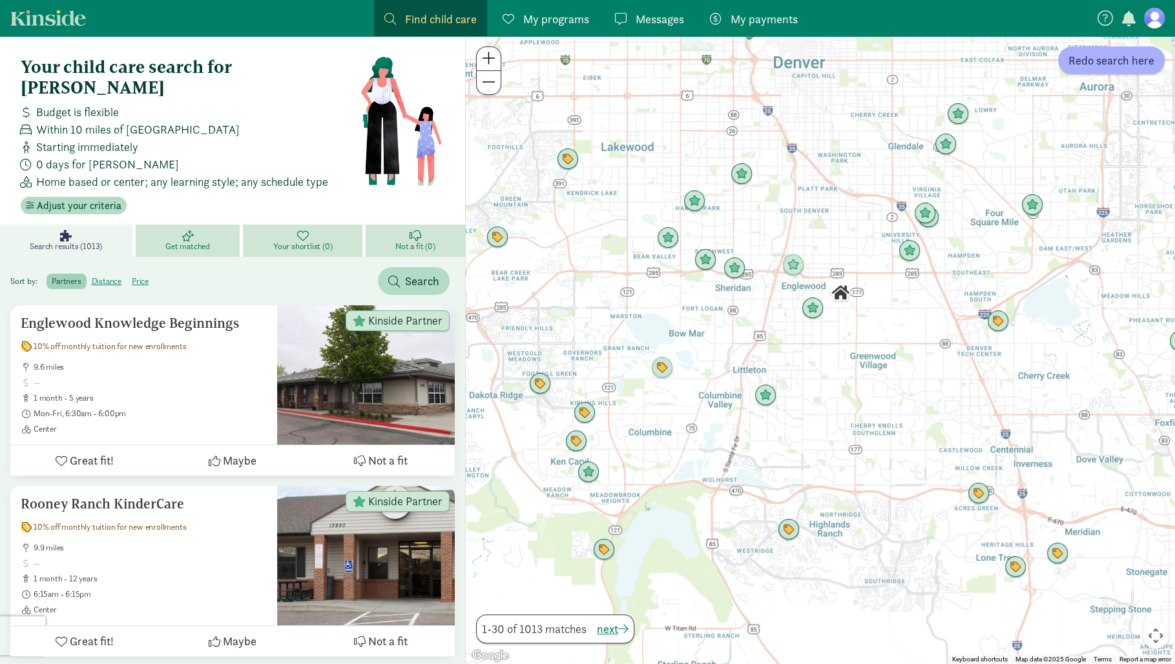
drag, startPoint x: 719, startPoint y: 435, endPoint x: 852, endPoint y: 369, distance: 148.7
click at [852, 369] on div at bounding box center [820, 350] width 709 height 628
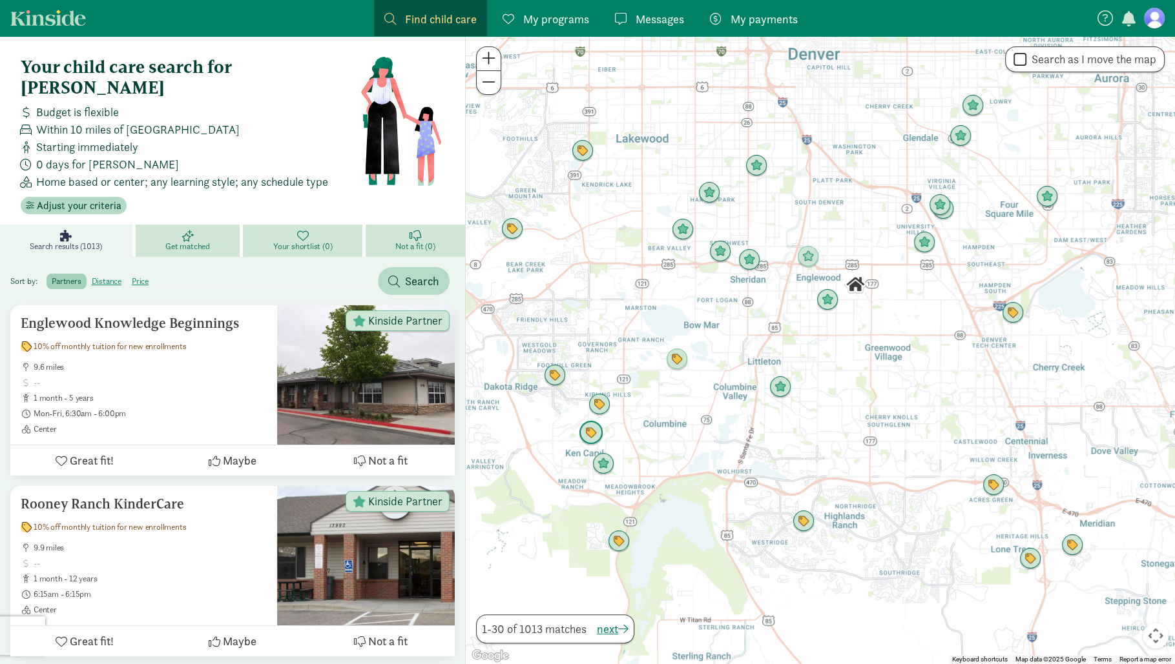
click at [588, 435] on img "Click to see details" at bounding box center [591, 433] width 25 height 25
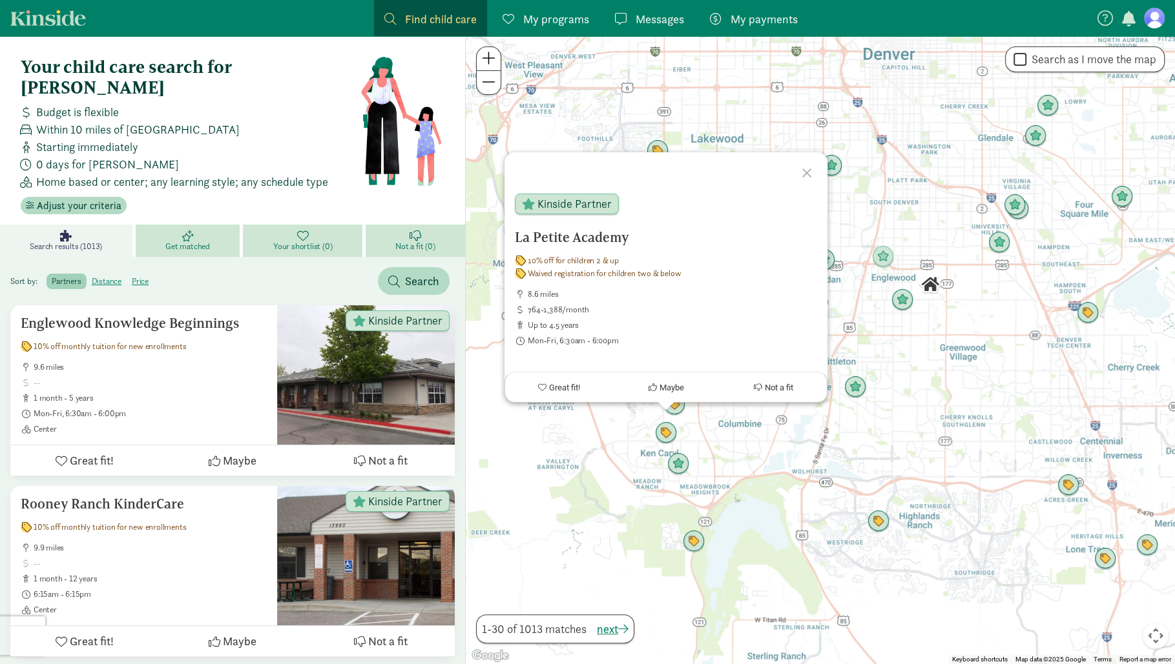
click at [626, 443] on div "La Petite Academy 10% off for children 2 & up Waived registration for children …" at bounding box center [820, 350] width 709 height 628
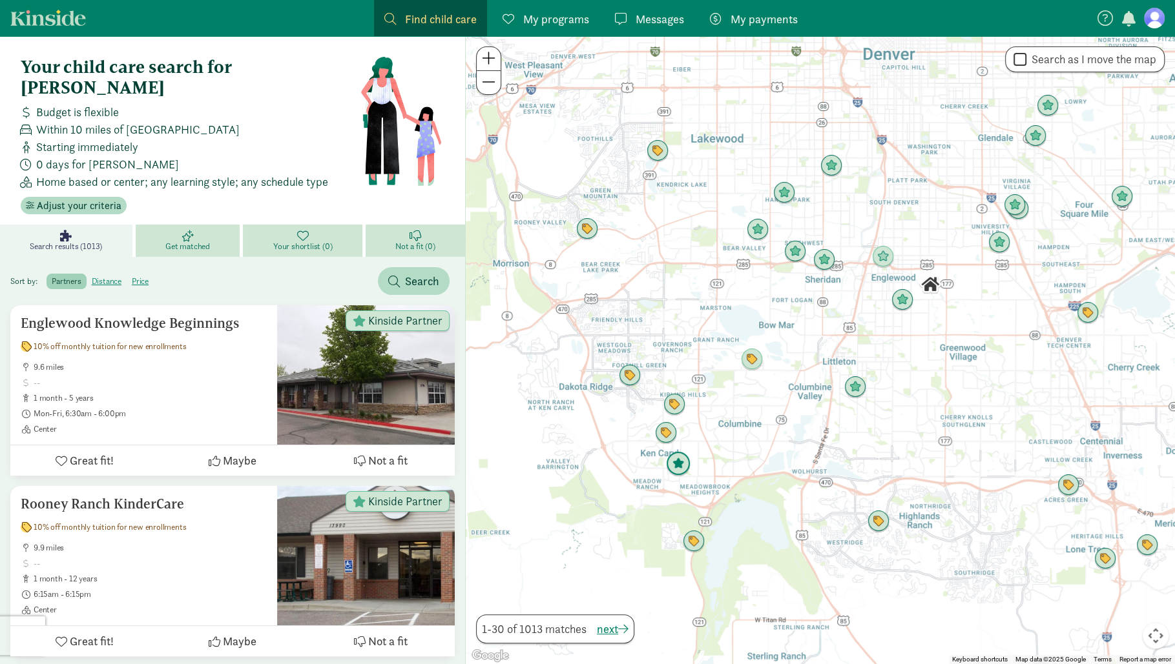
click at [678, 469] on img "Click to see details" at bounding box center [678, 464] width 25 height 25
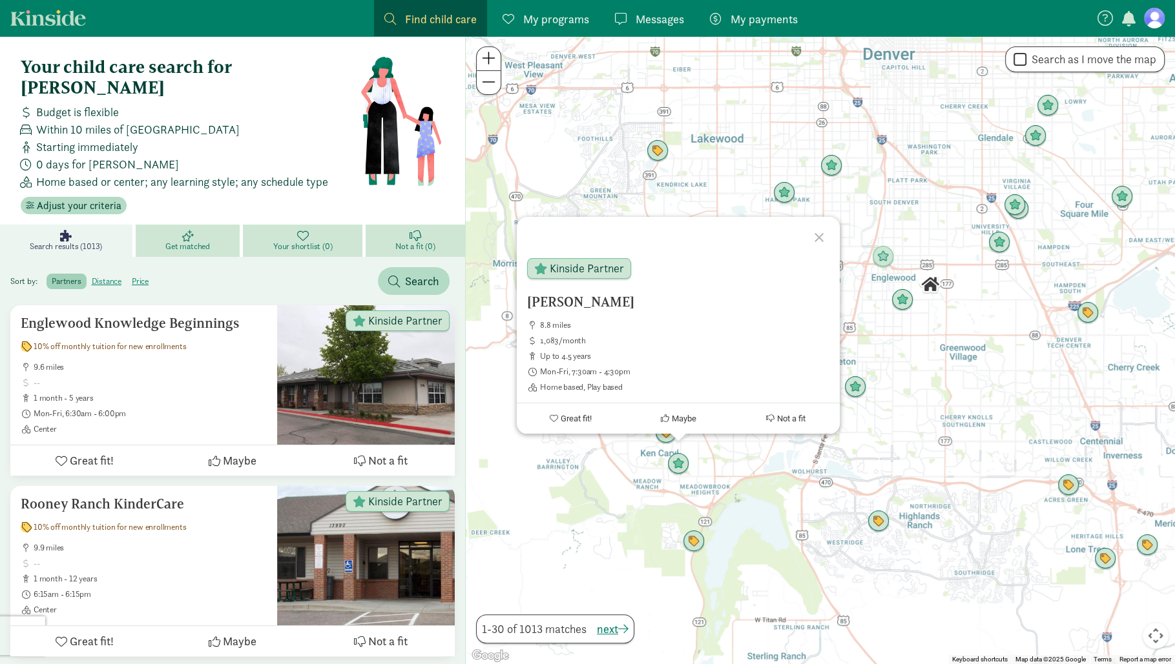
click at [633, 472] on div "[PERSON_NAME] 8.8 miles 1,083/month up to 4.5 years Mon-Fri, 7:30am - 4:30pm Ho…" at bounding box center [820, 350] width 709 height 628
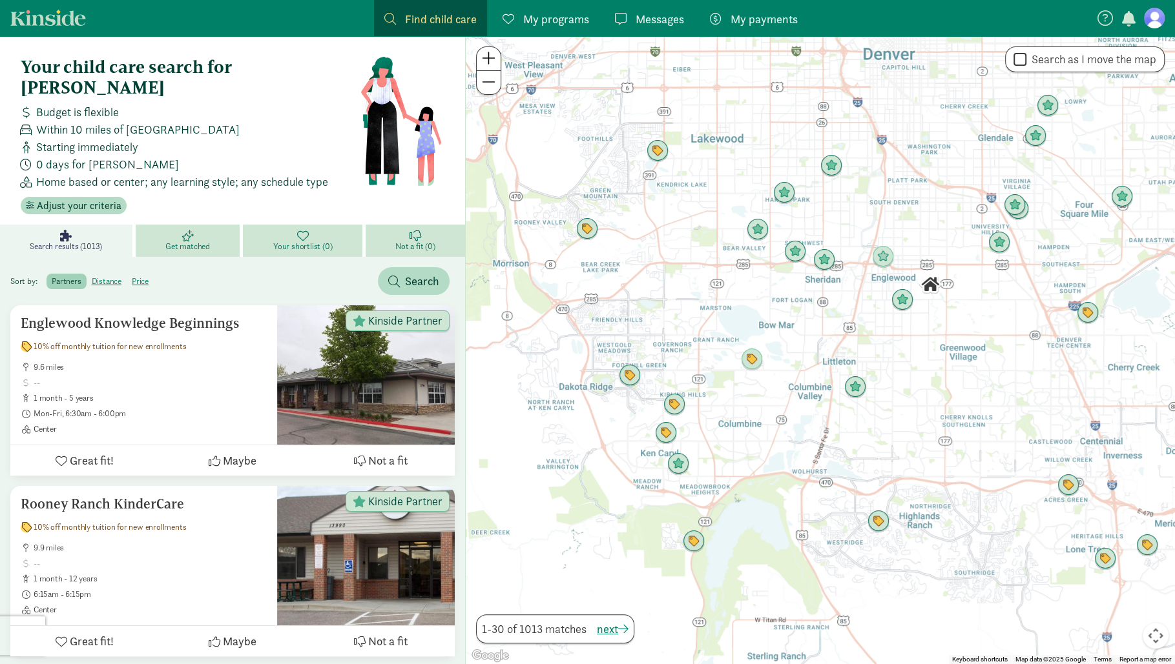
click at [679, 409] on img "Click to see details" at bounding box center [674, 405] width 22 height 22
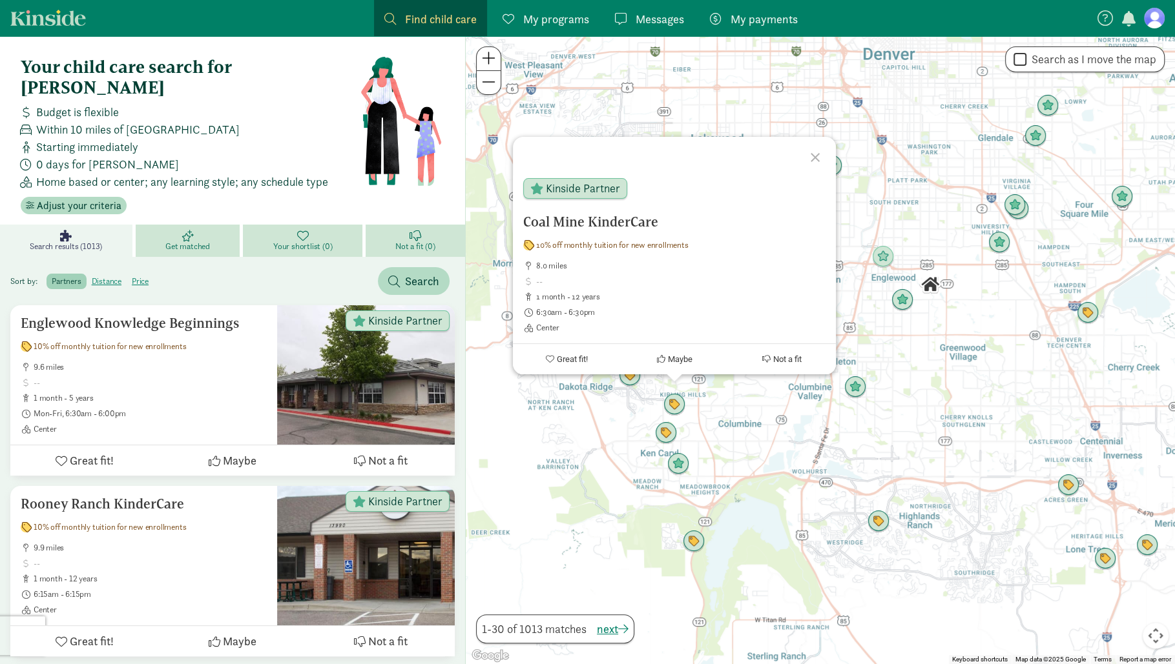
click at [630, 432] on div "Coal Mine KinderCare 10% off monthly tuition for new enrollments 8.0 miles 1 mo…" at bounding box center [820, 350] width 709 height 628
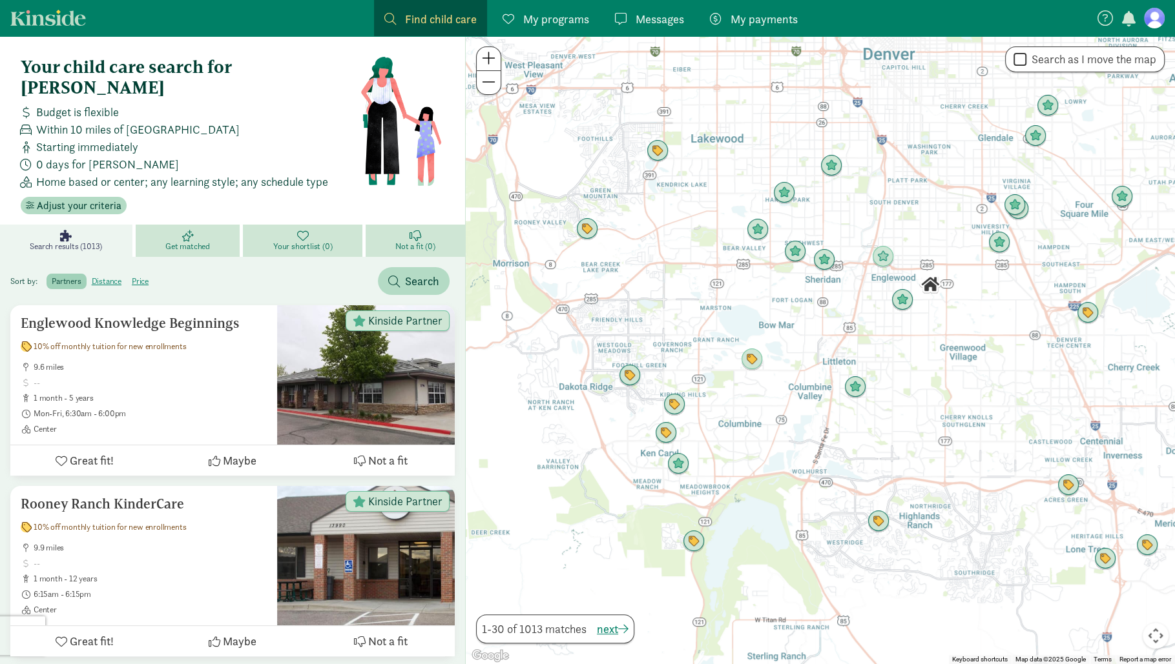
click at [628, 385] on img "Click to see details" at bounding box center [630, 376] width 22 height 22
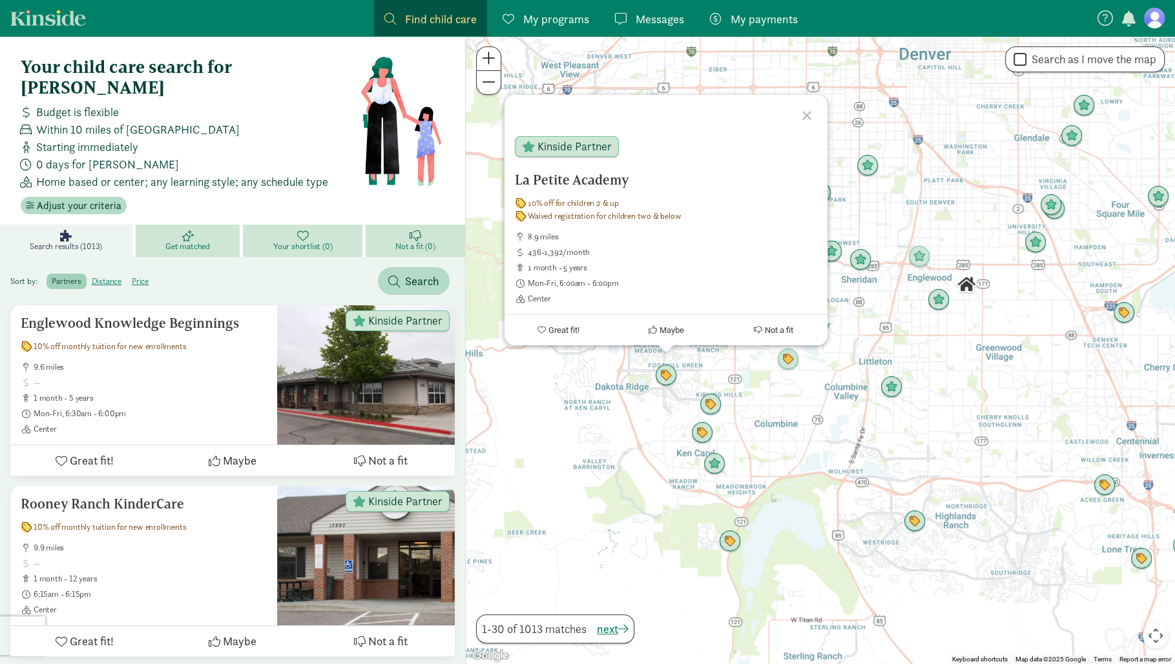
click at [790, 361] on img "Click to see details" at bounding box center [788, 360] width 22 height 22
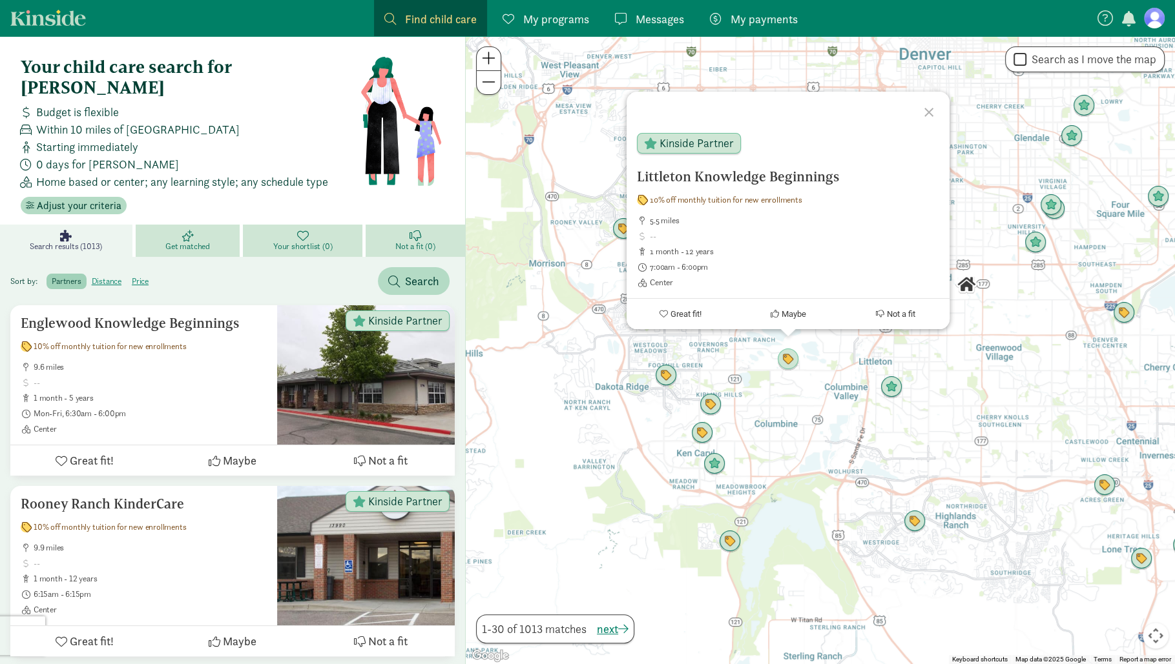
click at [876, 386] on div "To navigate, press the arrow keys. Littleton Knowledge Beginnings 10% off month…" at bounding box center [820, 350] width 709 height 628
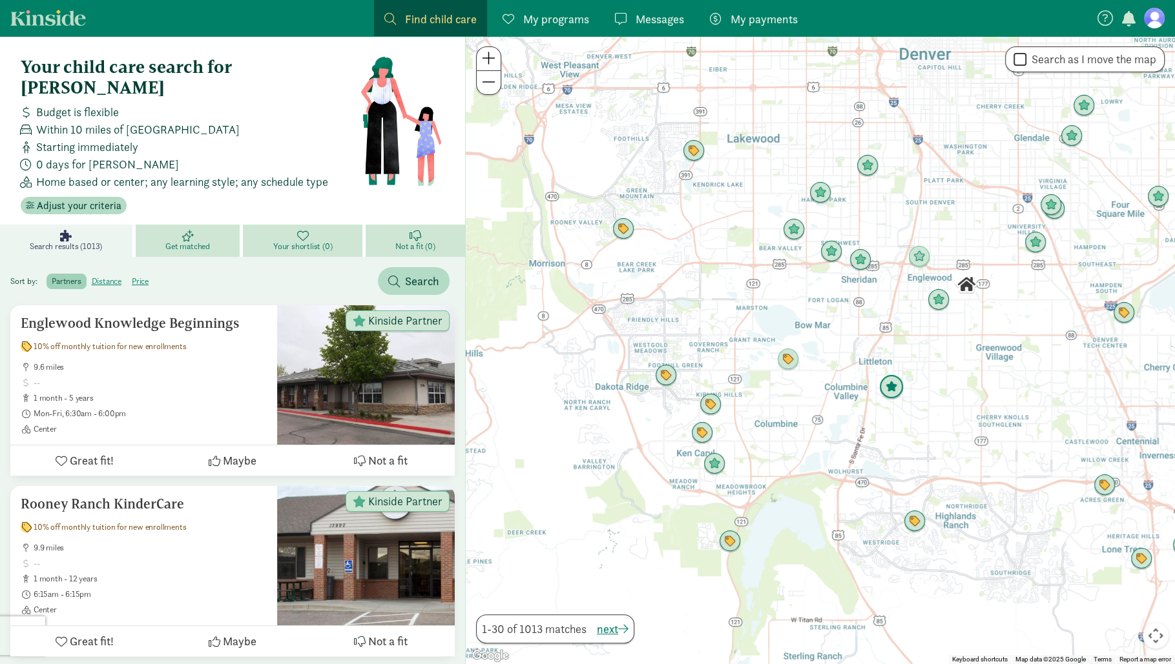
click at [889, 386] on img "Click to see details" at bounding box center [891, 387] width 25 height 25
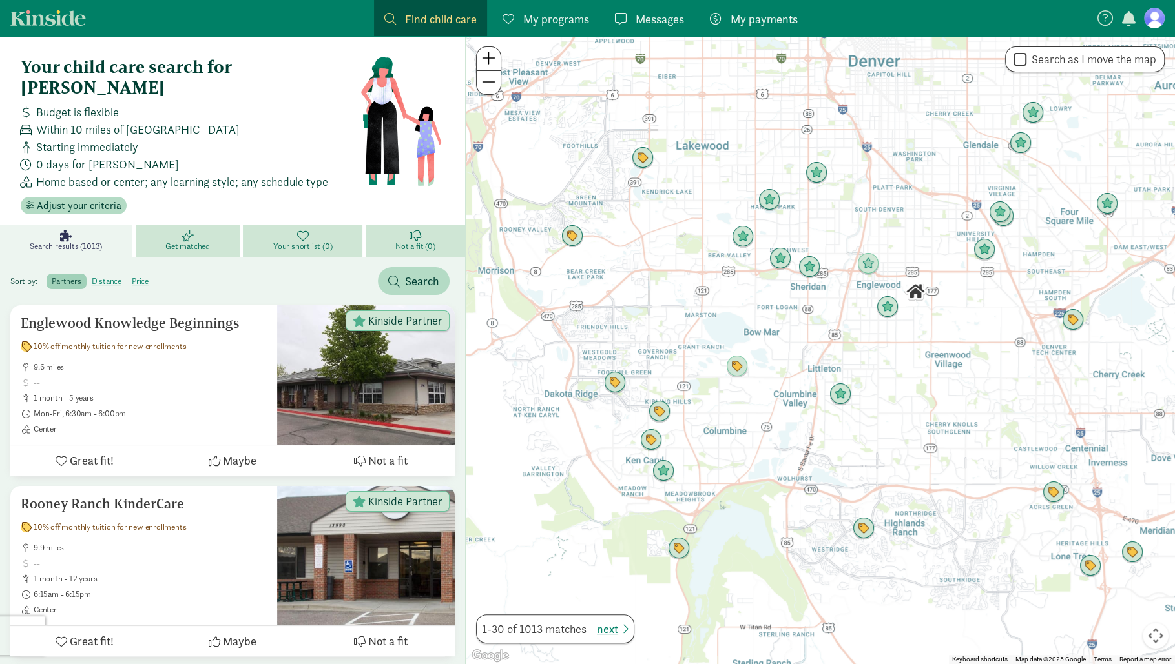
drag, startPoint x: 772, startPoint y: 401, endPoint x: 686, endPoint y: 436, distance: 92.7
click at [686, 436] on div at bounding box center [820, 350] width 709 height 628
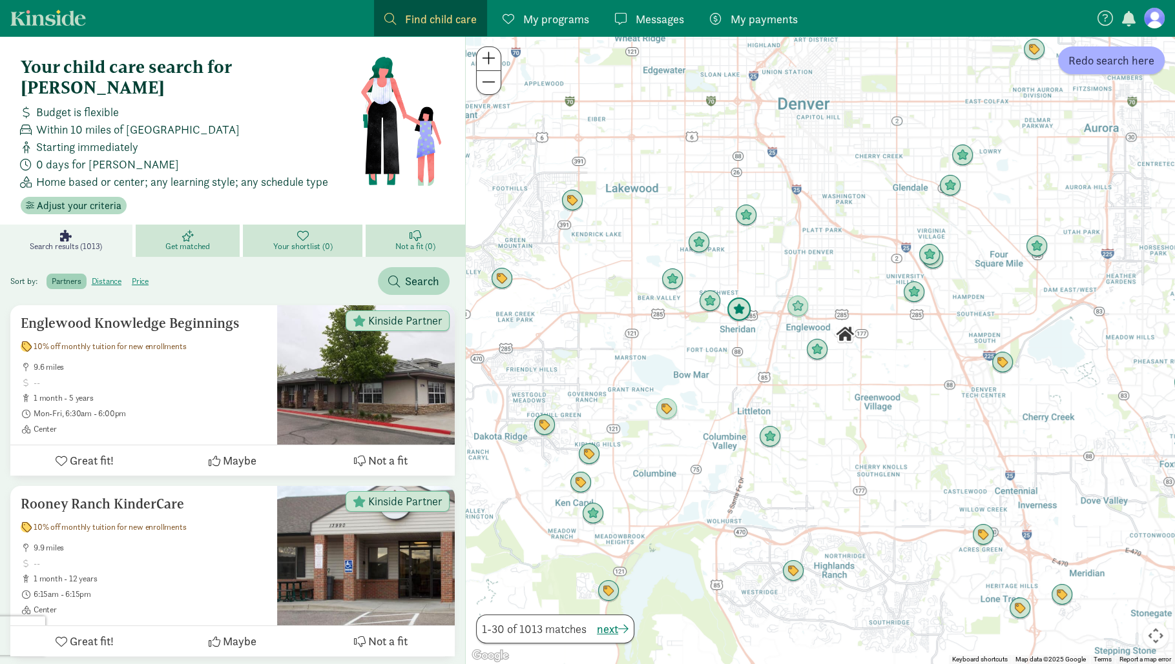
click at [739, 305] on img "Click to see details" at bounding box center [738, 310] width 25 height 25
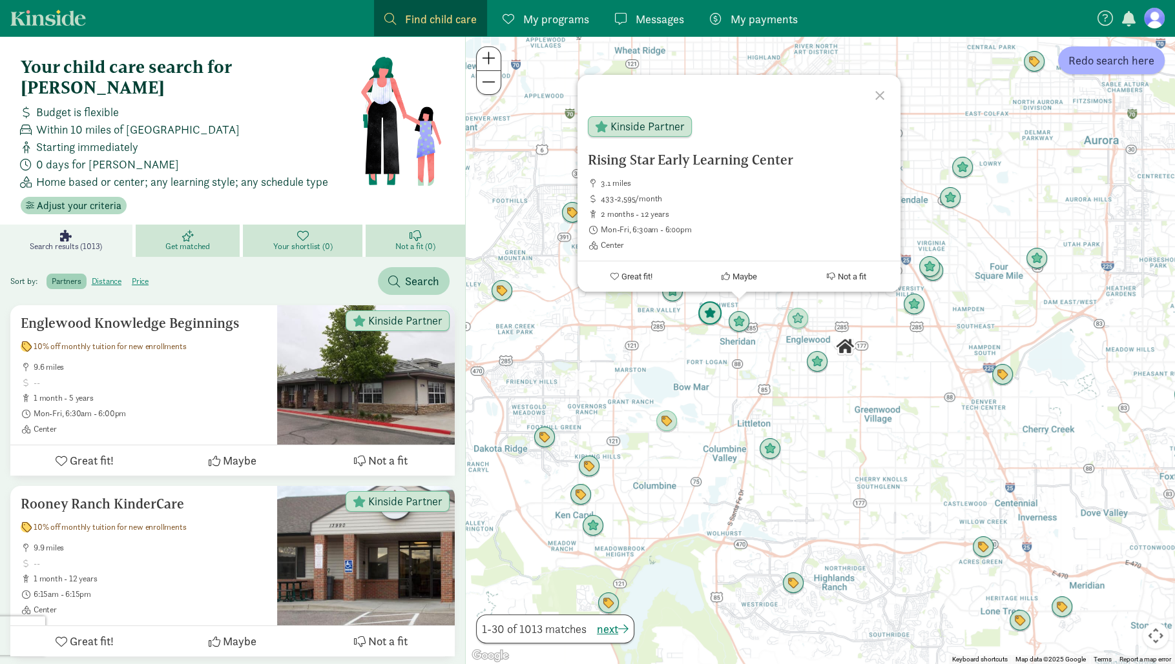
click at [701, 316] on img "Click to see details" at bounding box center [709, 314] width 25 height 25
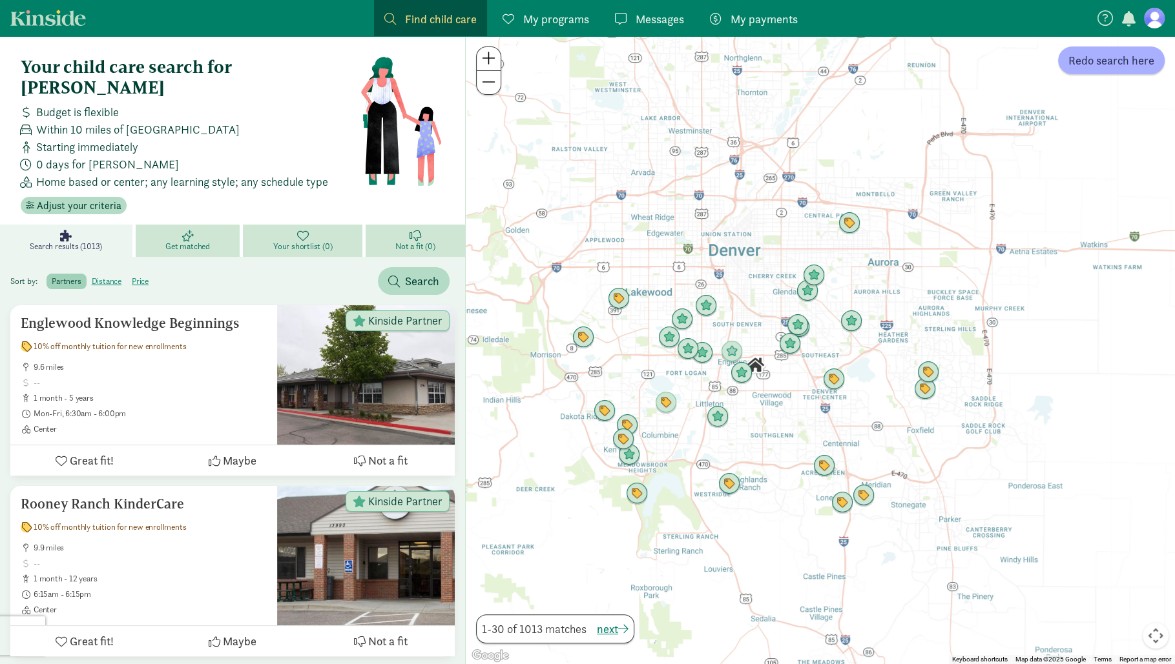
click at [28, 13] on link "Kinside" at bounding box center [48, 18] width 76 height 16
click at [396, 19] on div "Find child care Find" at bounding box center [430, 18] width 92 height 17
click at [423, 23] on span "Find child care" at bounding box center [441, 18] width 72 height 17
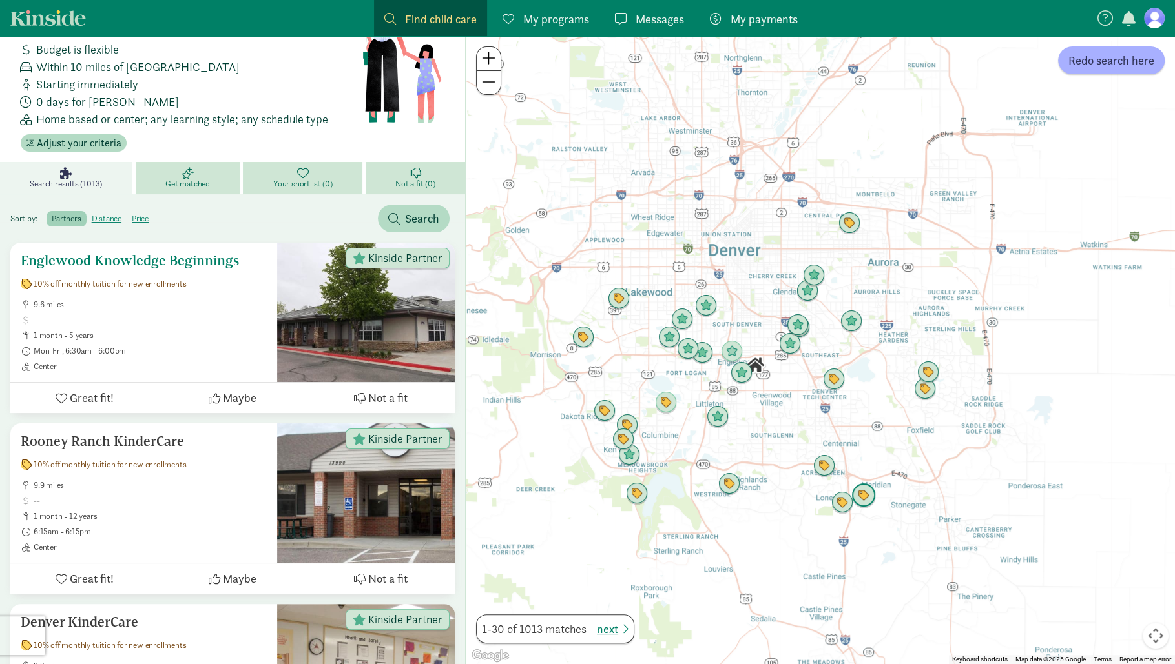
scroll to position [65, 0]
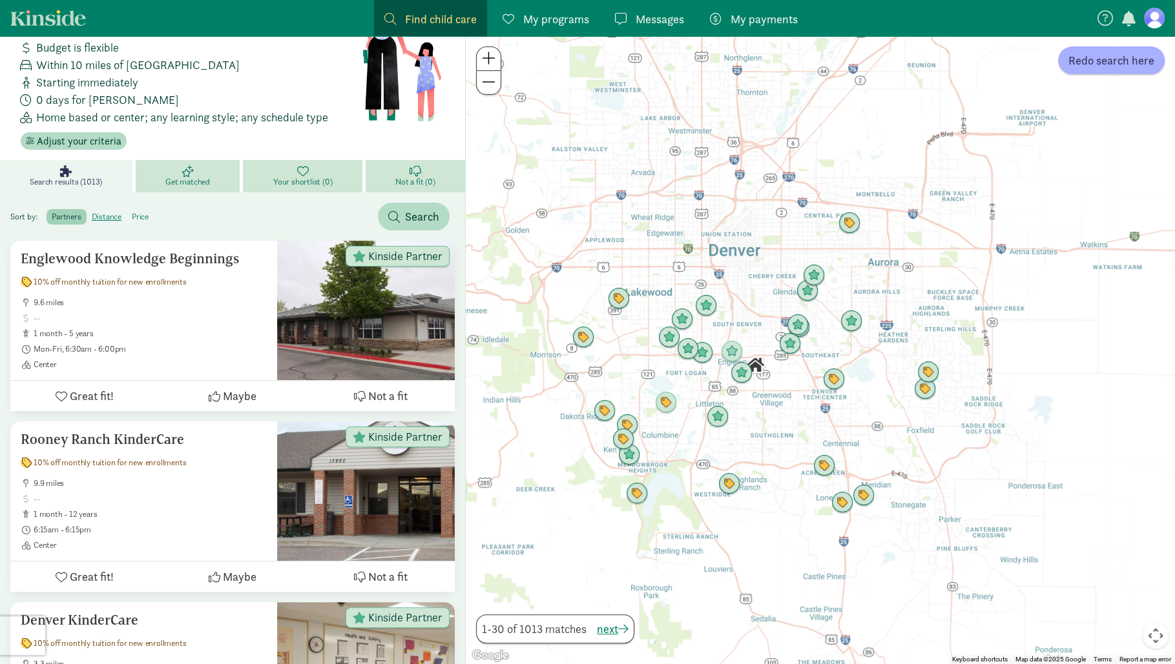
click at [134, 209] on label "price" at bounding box center [140, 216] width 27 height 15
click at [132, 212] on input "price" at bounding box center [132, 212] width 0 height 0
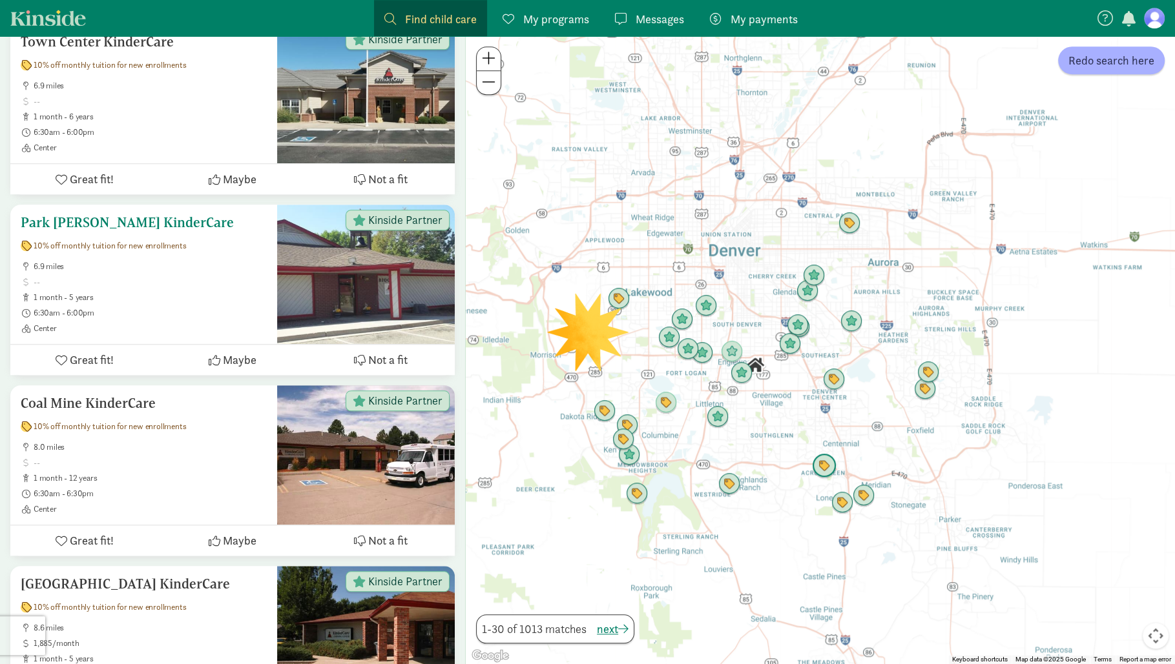
scroll to position [1118, 0]
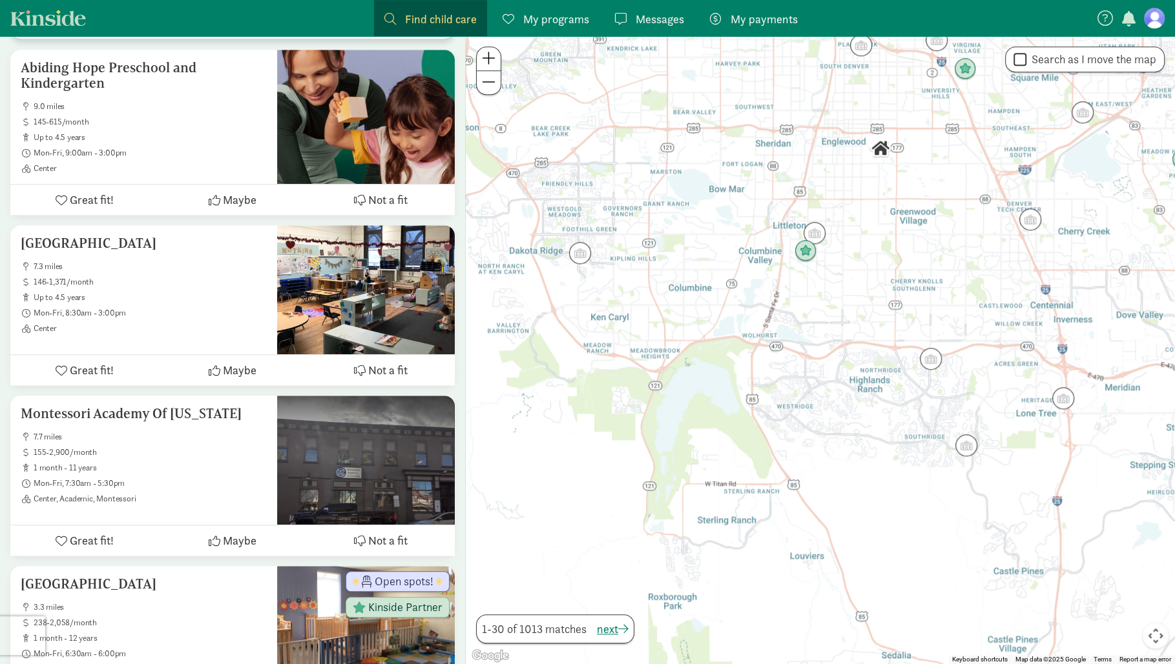
drag, startPoint x: 673, startPoint y: 492, endPoint x: 756, endPoint y: 289, distance: 219.6
click at [756, 289] on div at bounding box center [820, 350] width 709 height 628
